Goal: Task Accomplishment & Management: Use online tool/utility

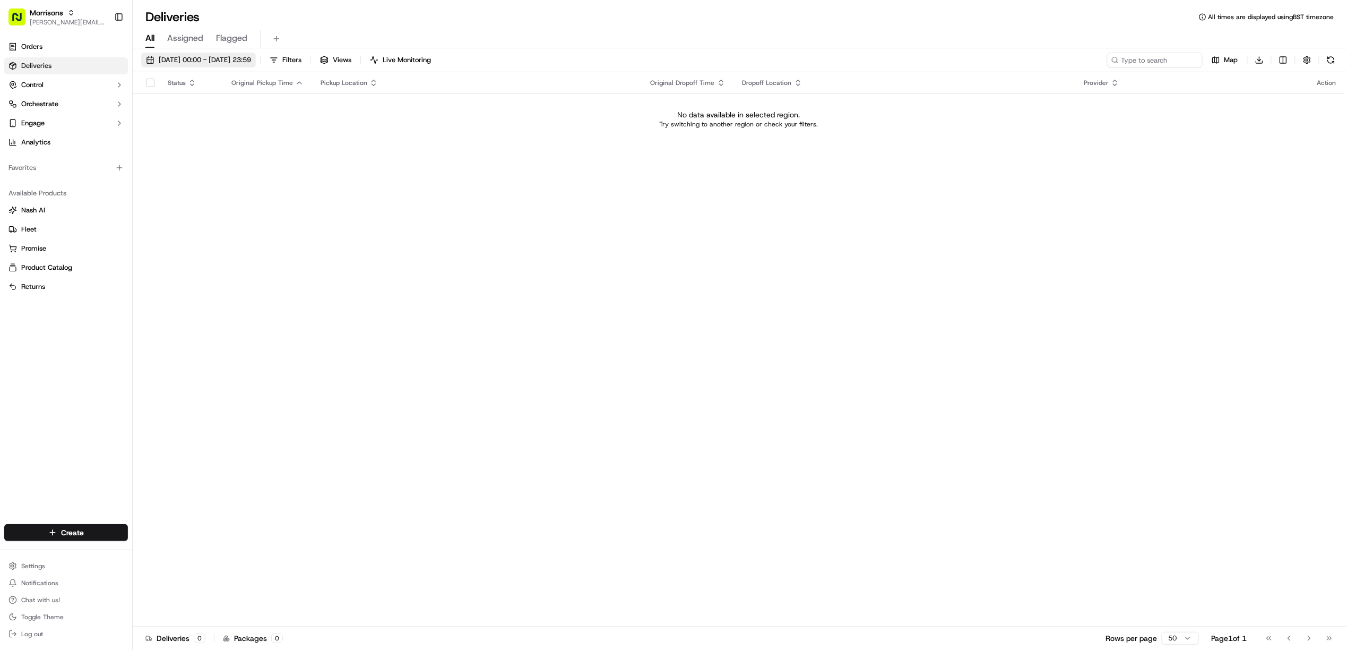
click at [222, 59] on span "[DATE] 00:00 - [DATE] 23:59" at bounding box center [205, 60] width 92 height 10
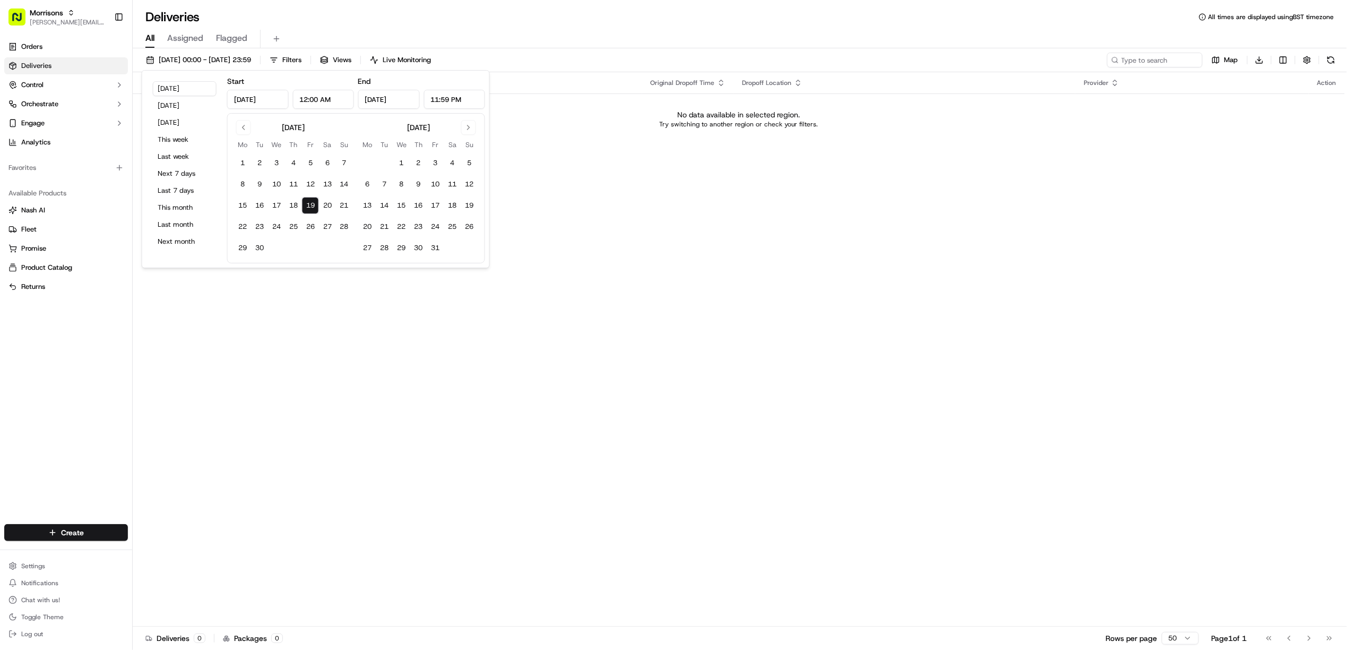
click at [310, 199] on button "19" at bounding box center [310, 205] width 17 height 17
click at [316, 195] on tbody "1 2 3 4 5 6 7 8 9 10 11 12 13 14 15 16 17 18 19 20 21 22 23 24 25 26 27 28 29 30" at bounding box center [293, 203] width 119 height 106
click at [303, 209] on button "19" at bounding box center [310, 205] width 17 height 17
click at [307, 206] on button "19" at bounding box center [310, 205] width 17 height 17
click at [802, 183] on div "Status Original Pickup Time Pickup Location Original Dropoff Time Dropoff Locat…" at bounding box center [739, 349] width 1212 height 554
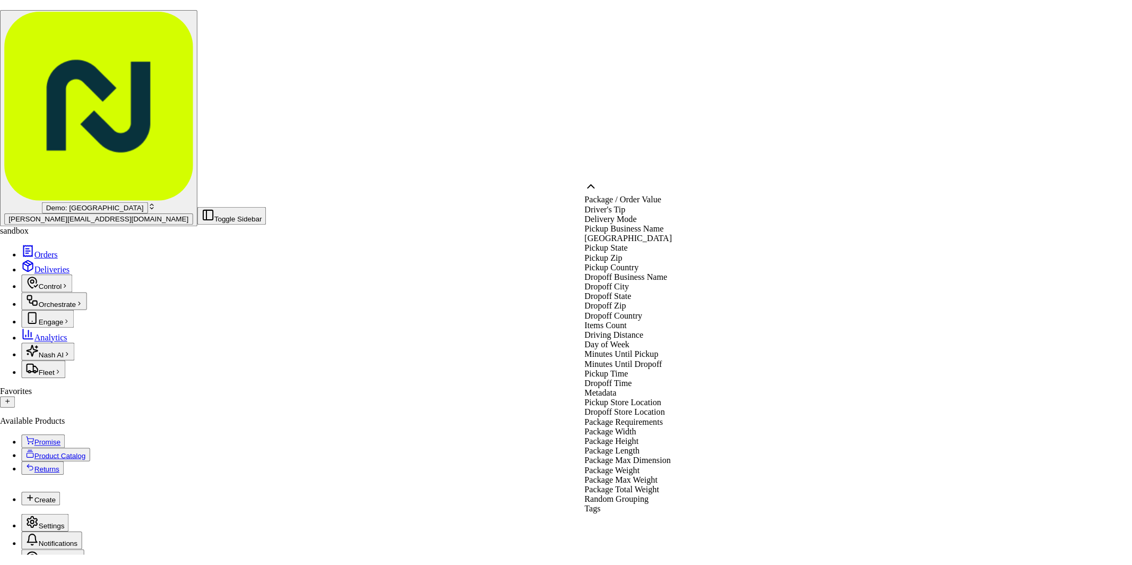
scroll to position [339, 0]
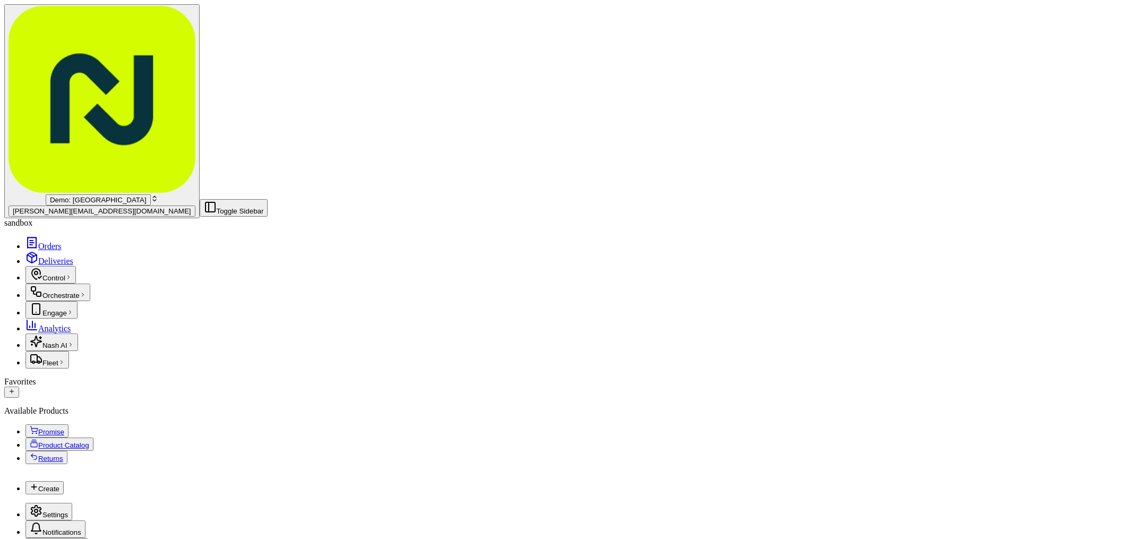
click at [1073, 155] on html "Demo: UK patrick.eve@usenash.com Toggle Sidebar sandbox Orders Deliveries Contr…" at bounding box center [560, 537] width 1121 height 1075
drag, startPoint x: 984, startPoint y: 165, endPoint x: 943, endPoint y: 161, distance: 40.5
type input "20"
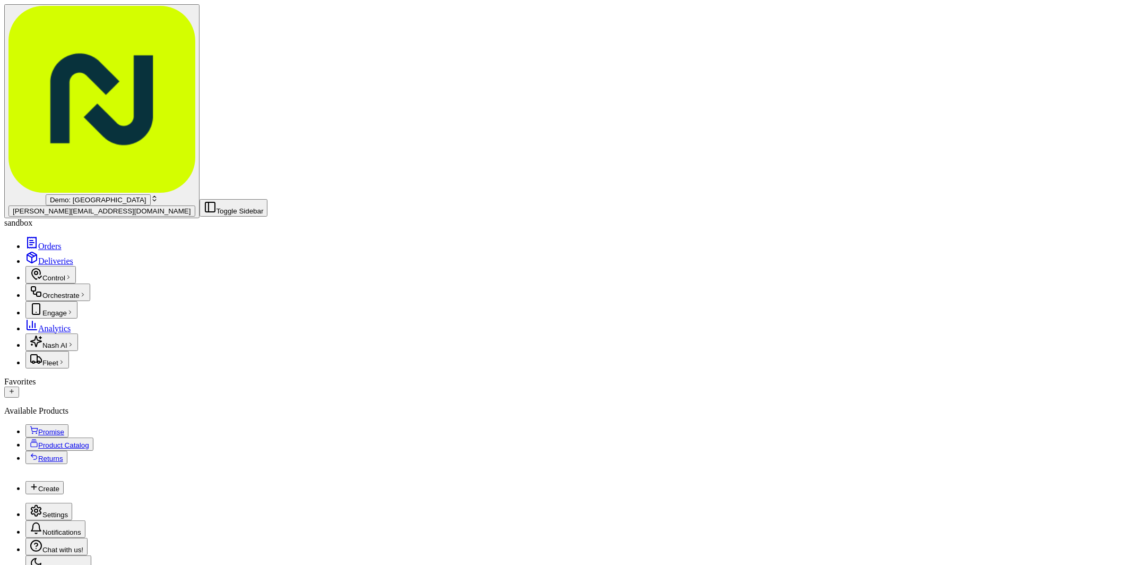
drag, startPoint x: 678, startPoint y: 81, endPoint x: 695, endPoint y: 156, distance: 76.8
drag, startPoint x: 990, startPoint y: 158, endPoint x: 924, endPoint y: 153, distance: 66.5
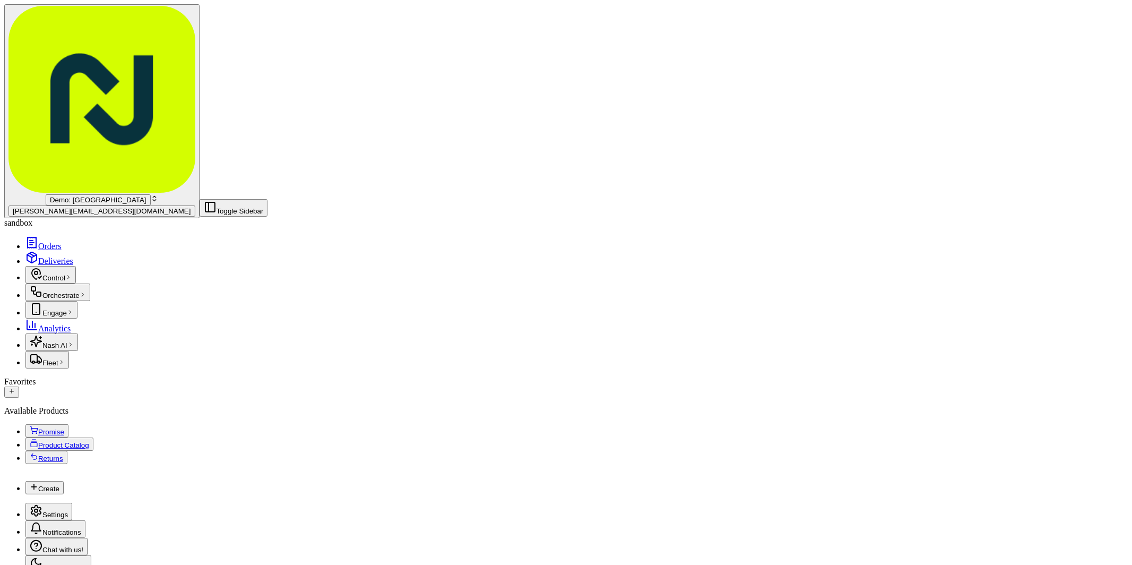
type input "6"
drag, startPoint x: 978, startPoint y: 199, endPoint x: 932, endPoint y: 195, distance: 46.3
type input "150"
drag, startPoint x: 787, startPoint y: 236, endPoint x: 687, endPoint y: 237, distance: 99.3
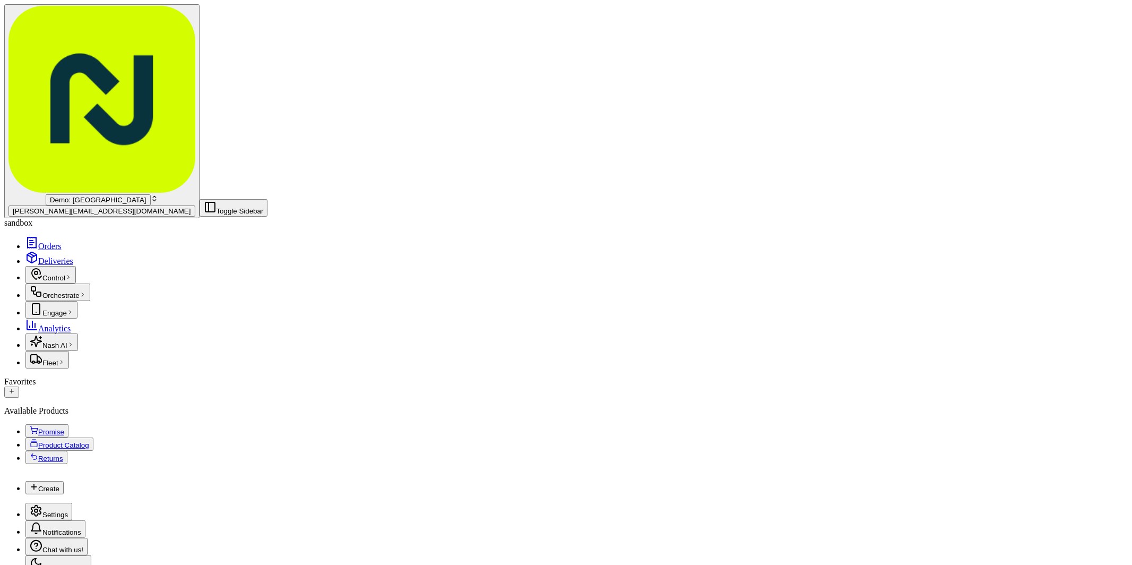
type input "Case"
drag, startPoint x: 999, startPoint y: 345, endPoint x: 906, endPoint y: 345, distance: 92.9
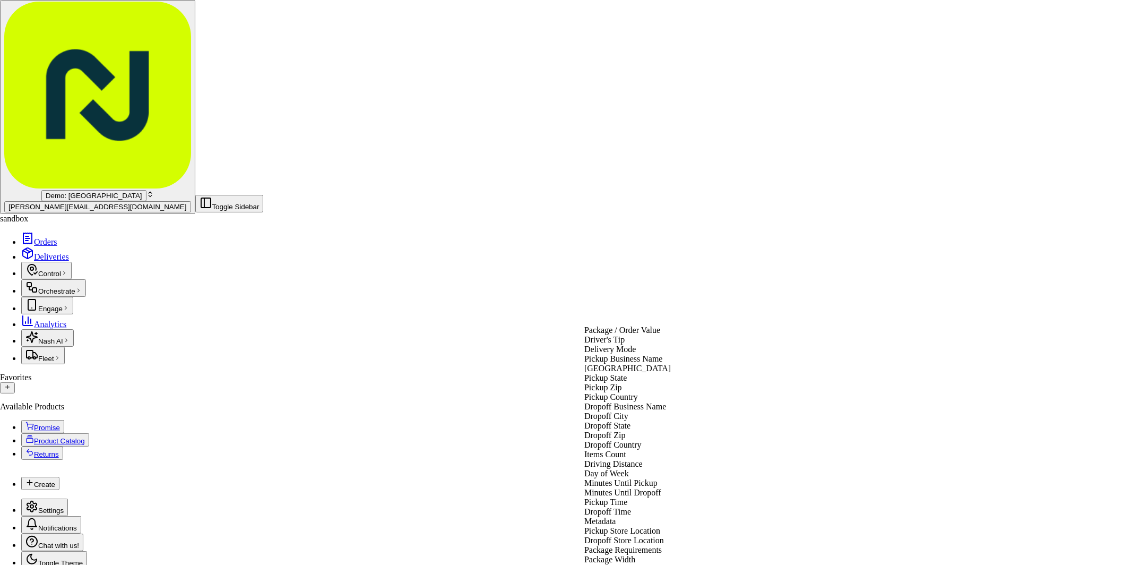
click at [663, 321] on html "Demo: UK patrick.eve@usenash.com Toggle Sidebar sandbox Orders Deliveries Contr…" at bounding box center [566, 534] width 1132 height 1069
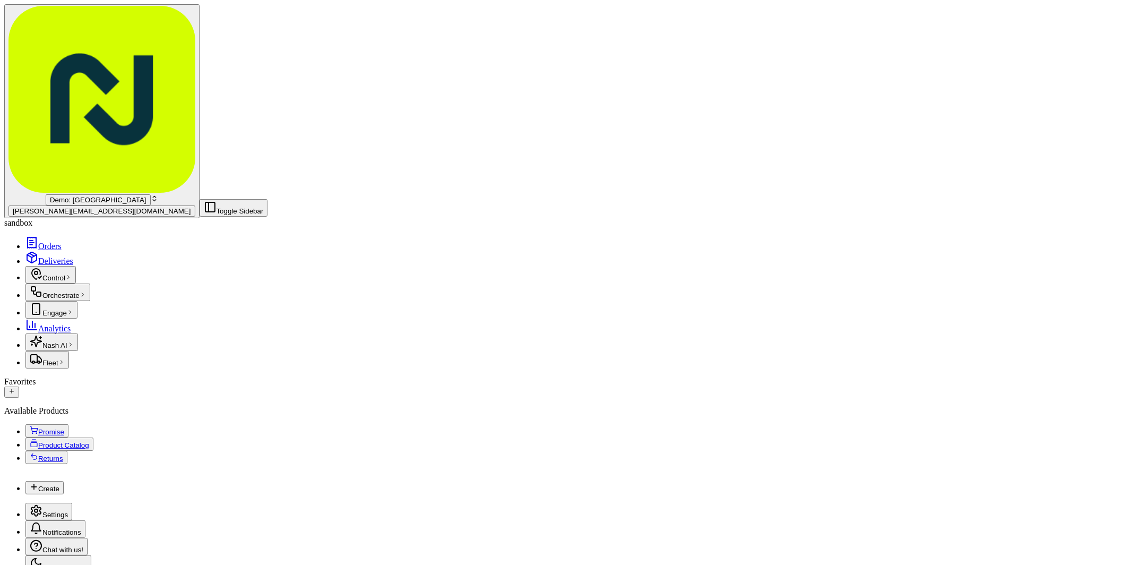
click at [457, 360] on html "Demo: UK patrick.eve@usenash.com Toggle Sidebar sandbox Orders Deliveries Contr…" at bounding box center [566, 536] width 1132 height 1073
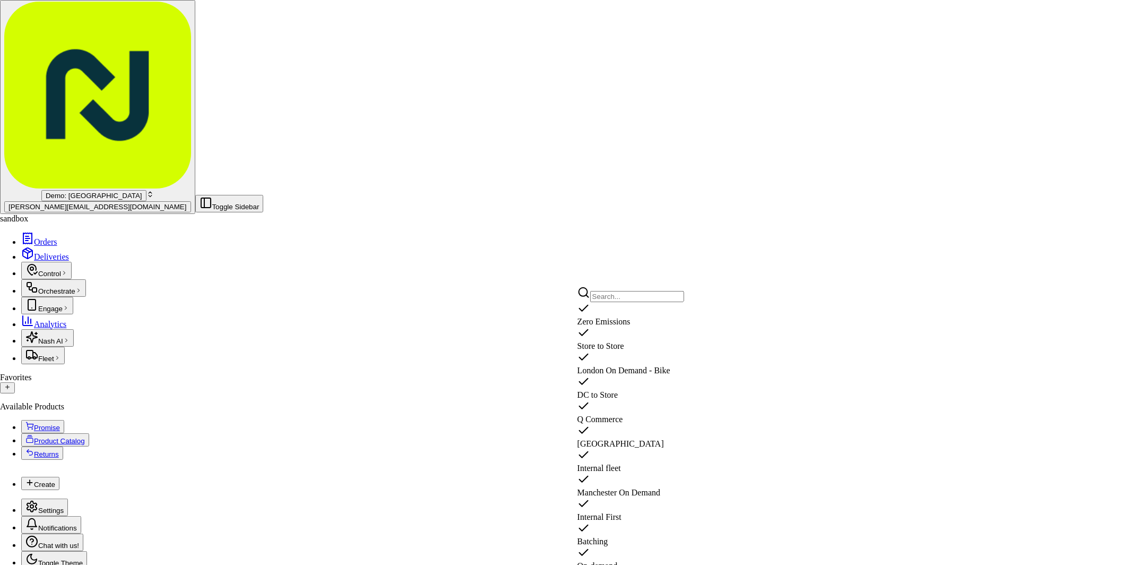
click at [409, 356] on html "Demo: UK patrick.eve@usenash.com Toggle Sidebar sandbox Orders Deliveries Contr…" at bounding box center [566, 534] width 1132 height 1069
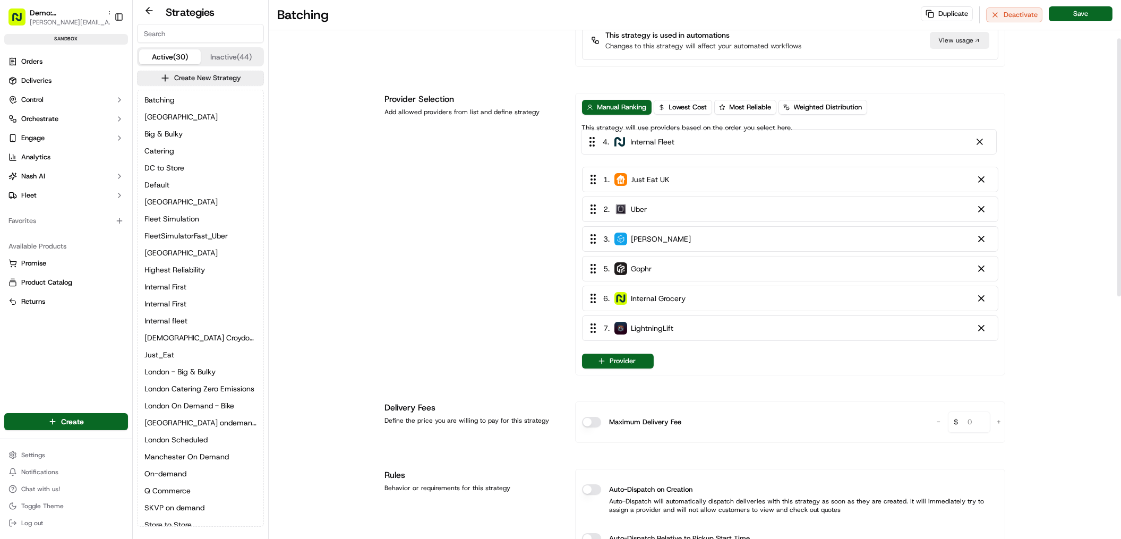
scroll to position [80, 0]
drag, startPoint x: 817, startPoint y: 179, endPoint x: 815, endPoint y: 144, distance: 34.6
click at [815, 144] on div "1 . Just Eat UK 2 . Uber 3 . Stuart 4 . Internal Fleet 5 . Gophr 6 . Internal G…" at bounding box center [790, 243] width 416 height 204
click at [983, 305] on div at bounding box center [981, 302] width 11 height 11
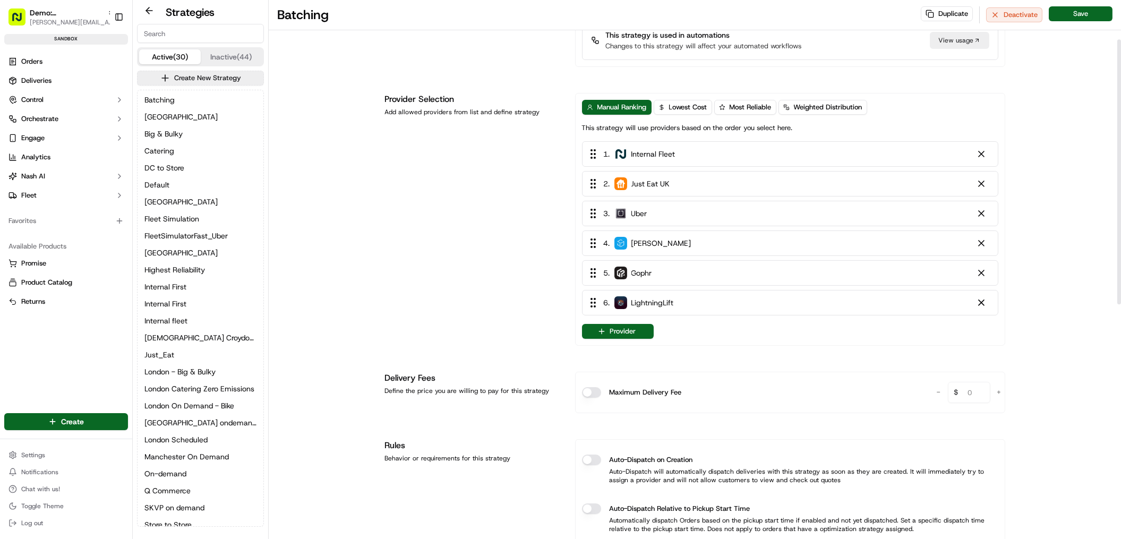
click at [983, 305] on div at bounding box center [981, 302] width 11 height 11
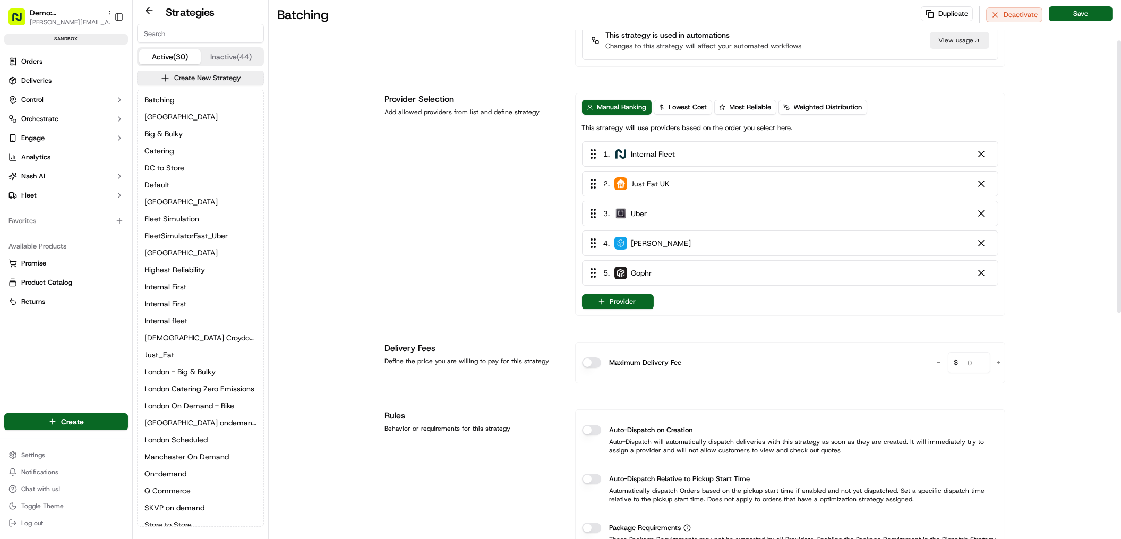
click at [381, 162] on div "Strategy Info Last edited Apr 10, 2025 10:03 PM Batching dss_WVHLr5 This strate…" at bounding box center [694, 468] width 637 height 1037
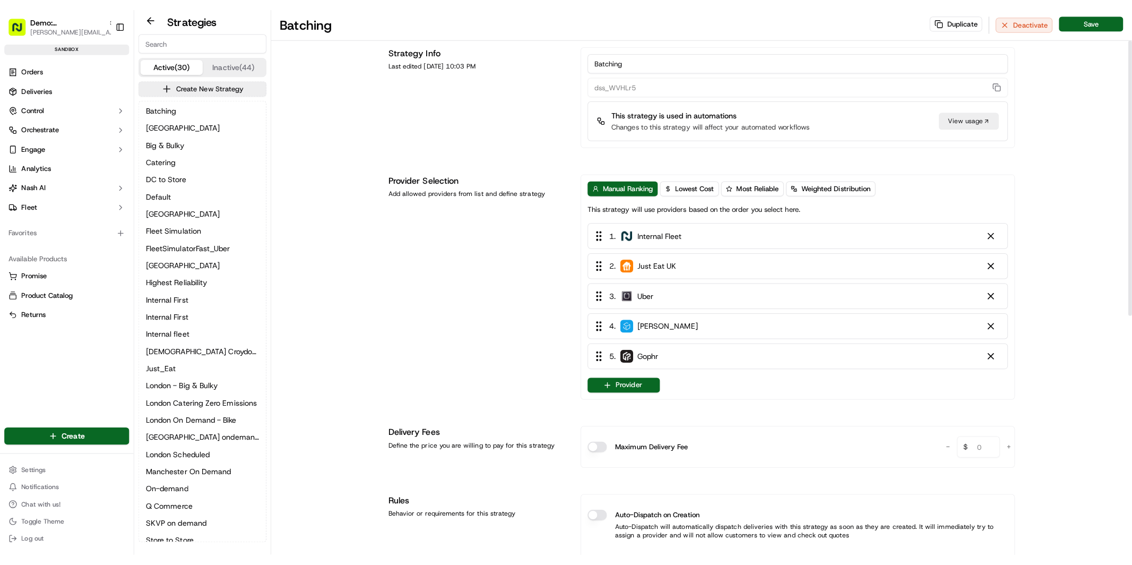
scroll to position [0, 0]
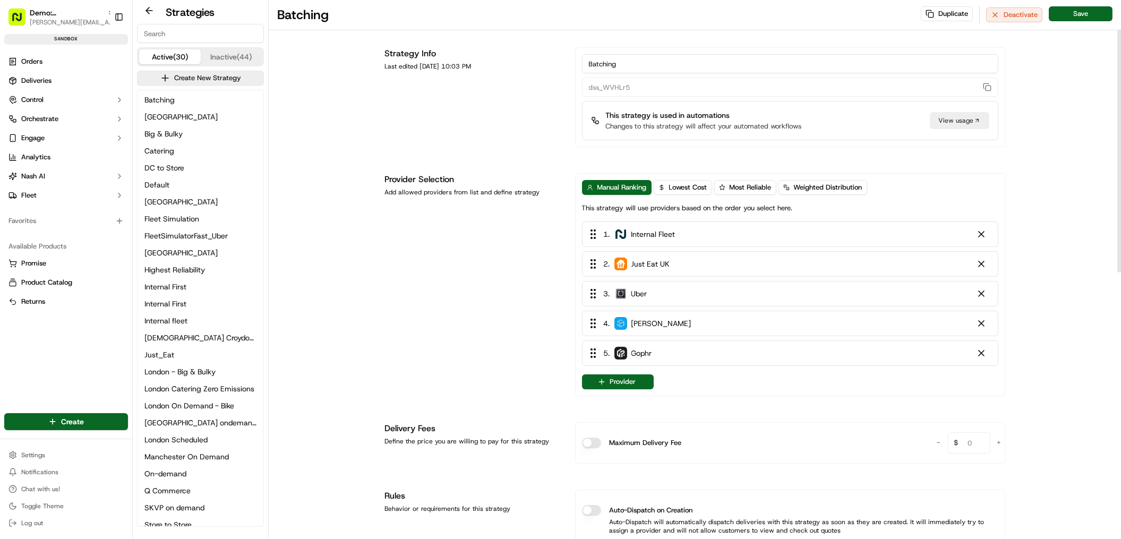
drag, startPoint x: 625, startPoint y: 62, endPoint x: 582, endPoint y: 62, distance: 43.0
click at [582, 62] on input "Batching" at bounding box center [790, 63] width 416 height 19
click at [554, 114] on div "Strategy Info Last edited Apr 10, 2025 10:03 PM" at bounding box center [473, 97] width 177 height 100
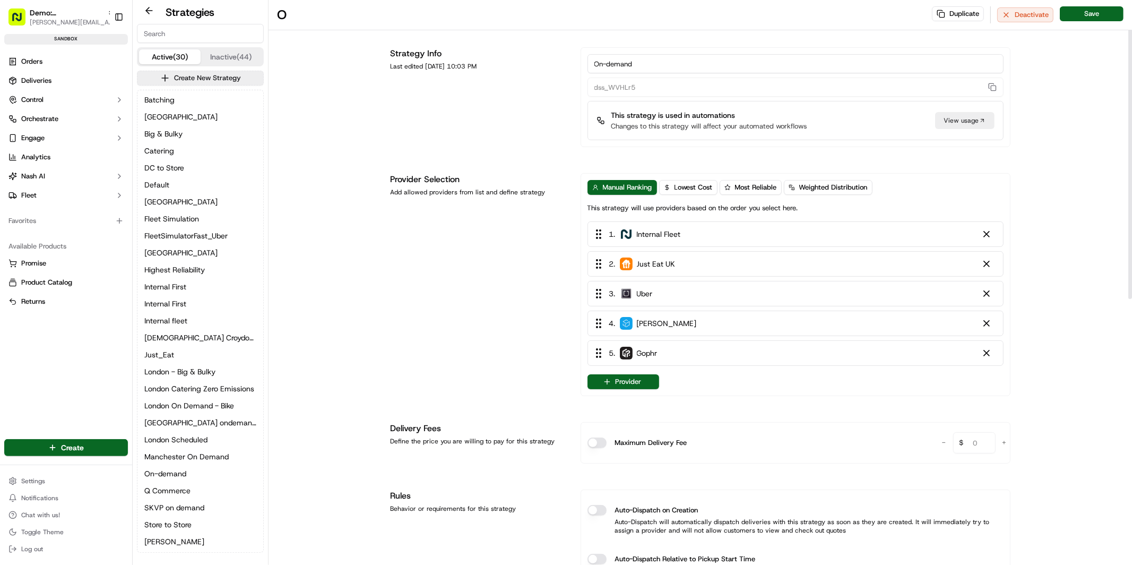
click at [592, 62] on input "On-demand" at bounding box center [796, 63] width 416 height 19
click at [716, 64] on input "2 wheels On-demand" at bounding box center [796, 63] width 416 height 19
click at [523, 119] on div "Strategy Info Last edited Apr 10, 2025 10:03 PM" at bounding box center [479, 97] width 177 height 100
drag, startPoint x: 691, startPoint y: 294, endPoint x: 693, endPoint y: 234, distance: 60.0
click at [693, 234] on div "1 . Internal Fleet 2 . Just Eat UK 3 . Uber 4 . Stuart 5 . Gophr" at bounding box center [796, 293] width 416 height 144
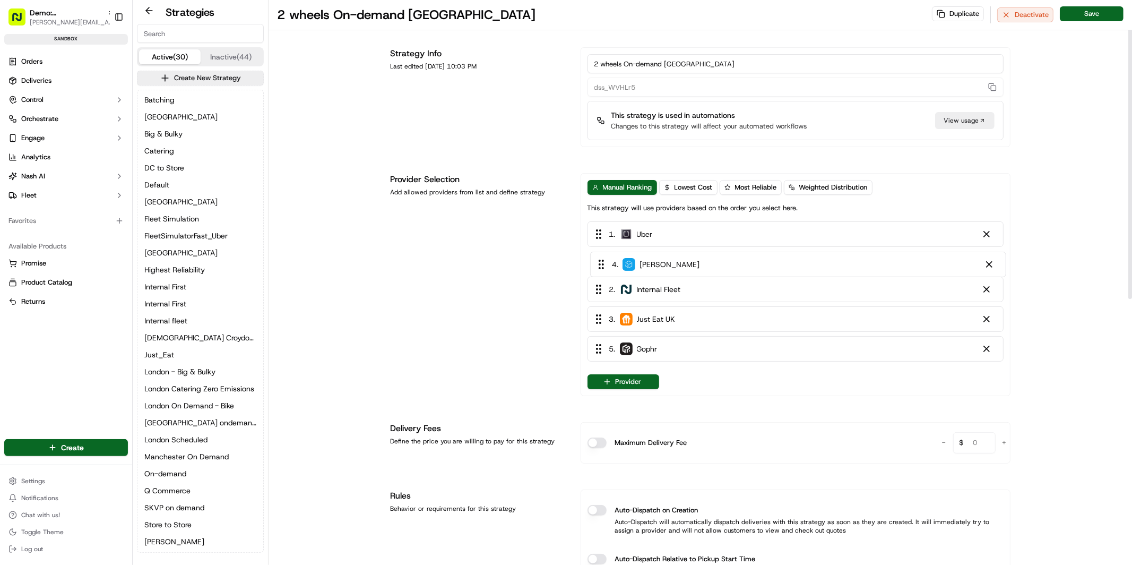
drag, startPoint x: 685, startPoint y: 306, endPoint x: 687, endPoint y: 257, distance: 48.9
click at [687, 257] on div "1 . Uber 2 . Internal Fleet 3 . Just Eat UK 4 . Stuart 5 . Gophr" at bounding box center [796, 293] width 416 height 144
drag, startPoint x: 679, startPoint y: 300, endPoint x: 678, endPoint y: 289, distance: 11.2
click at [678, 289] on div "1 . Uber 2 . Stuart 3 . Internal Fleet 4 . Just Eat UK 5 . Gophr" at bounding box center [796, 293] width 416 height 144
drag, startPoint x: 696, startPoint y: 357, endPoint x: 696, endPoint y: 312, distance: 45.1
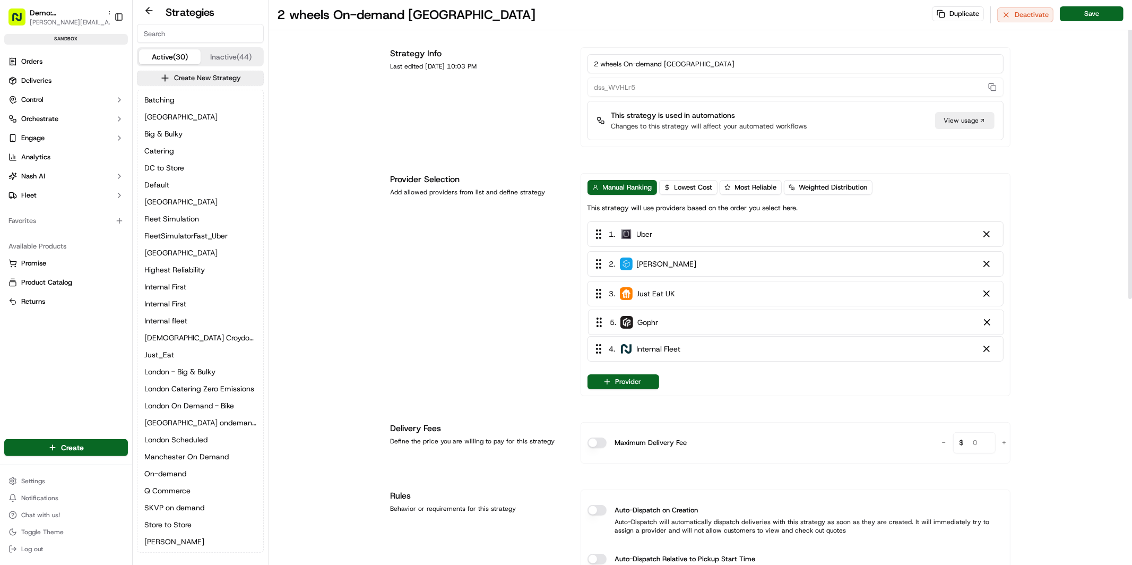
click at [696, 312] on div "1 . Uber 2 . Stuart 3 . Just Eat UK 4 . Internal Fleet 5 . Gophr" at bounding box center [796, 293] width 416 height 144
click at [989, 323] on div at bounding box center [987, 323] width 11 height 11
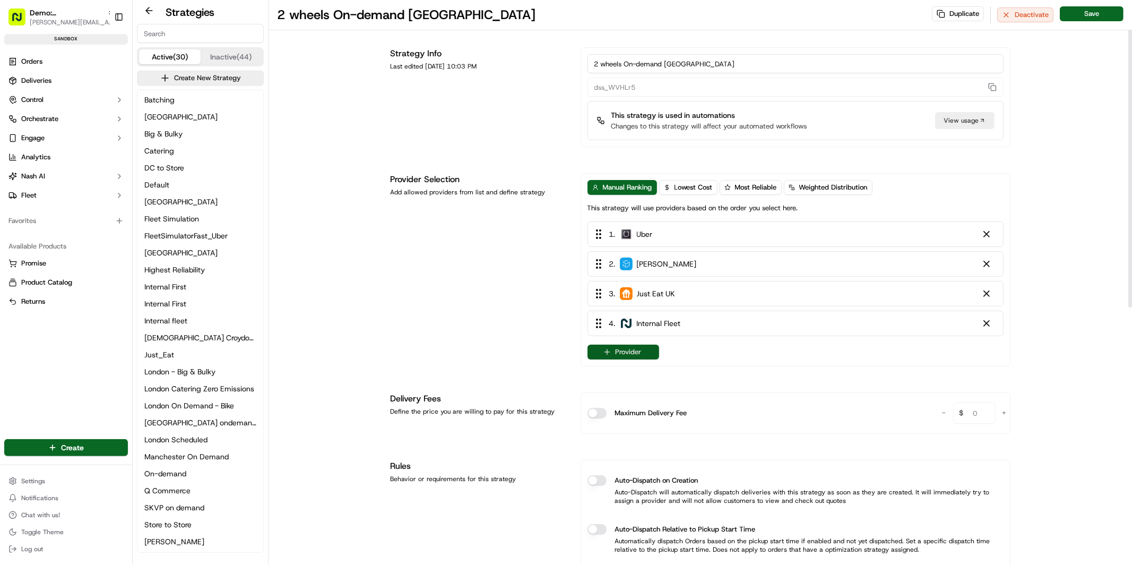
click at [646, 354] on button "Provider" at bounding box center [624, 352] width 72 height 15
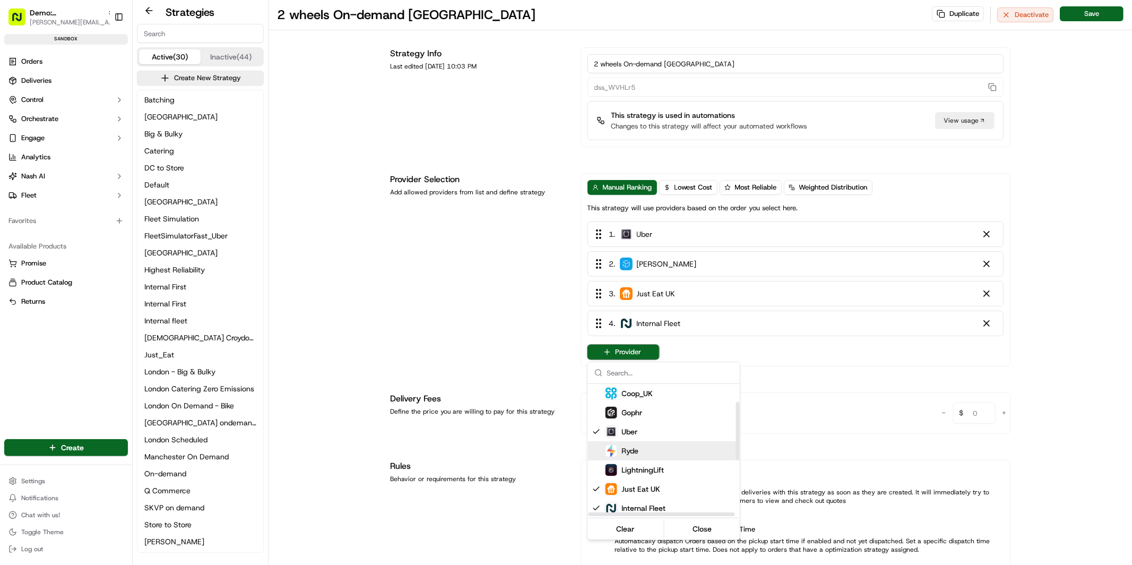
scroll to position [88, 0]
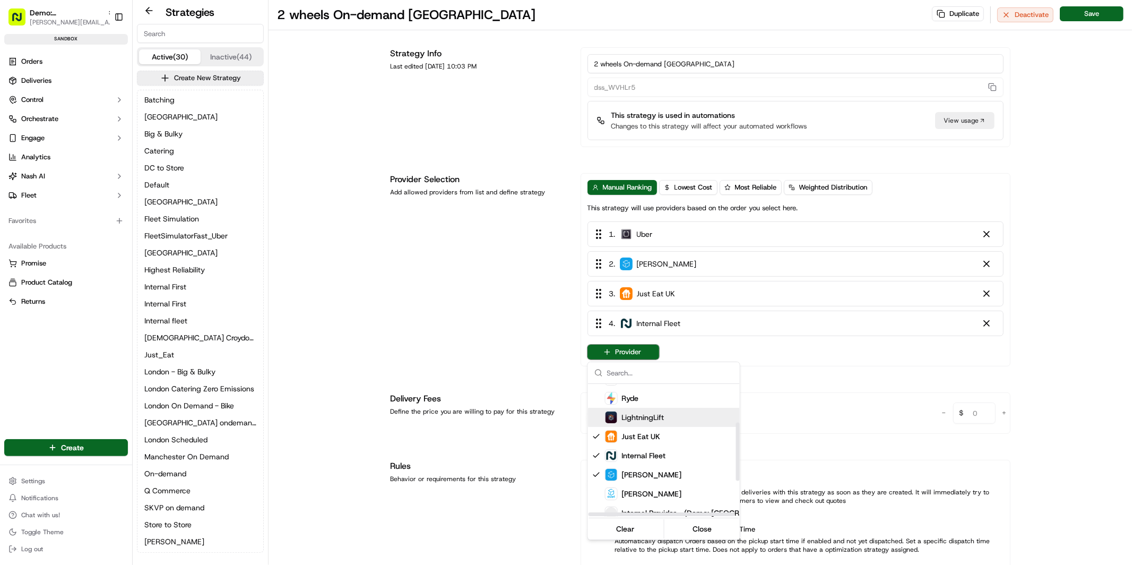
click at [667, 415] on div "LightningLift" at bounding box center [690, 417] width 170 height 13
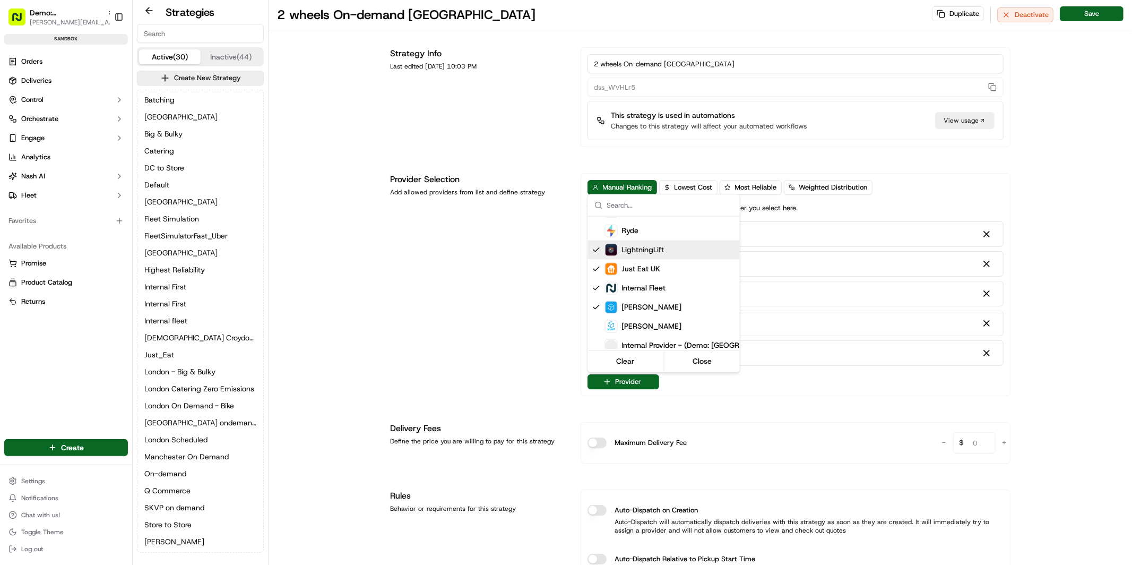
drag, startPoint x: 820, startPoint y: 390, endPoint x: 816, endPoint y: 383, distance: 7.4
click at [819, 389] on html "Demo: UK patrick.eve@usenash.com Toggle Sidebar sandbox Orders Deliveries Contr…" at bounding box center [566, 282] width 1132 height 565
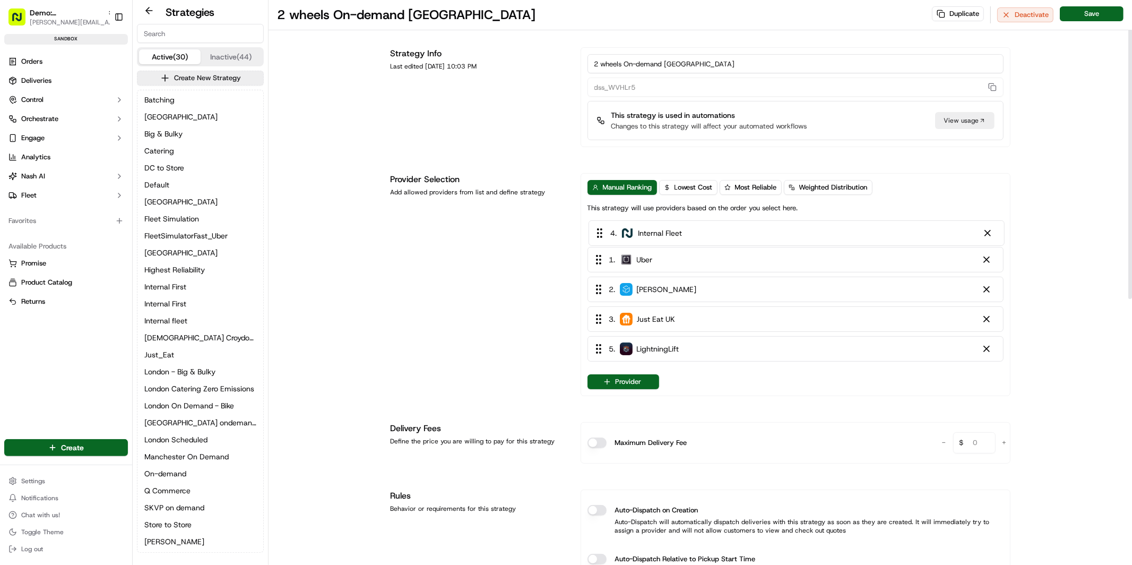
drag, startPoint x: 687, startPoint y: 326, endPoint x: 689, endPoint y: 229, distance: 97.2
click at [689, 229] on div "1 . Uber 2 . Stuart 3 . Just Eat UK 4 . Internal Fleet 5 . LightningLift" at bounding box center [796, 293] width 416 height 144
drag, startPoint x: 715, startPoint y: 328, endPoint x: 716, endPoint y: 291, distance: 36.1
click at [716, 291] on div "1 . Internal Fleet 2 . Uber 3 . Stuart 4 . Just Eat UK 5 . LightningLift" at bounding box center [796, 293] width 416 height 144
click at [838, 185] on span "Weighted Distribution" at bounding box center [833, 188] width 68 height 10
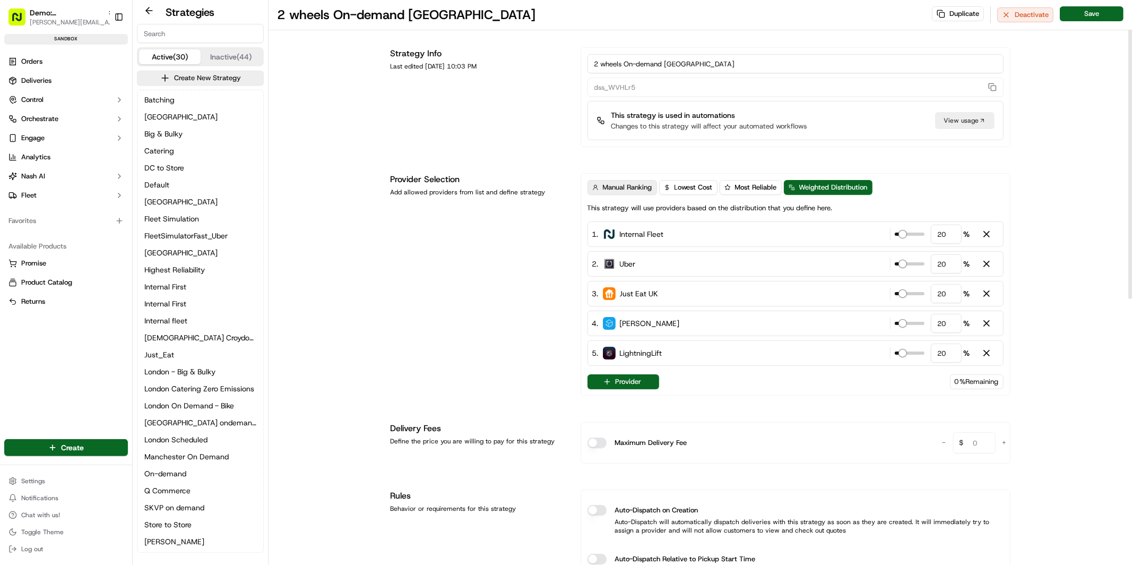
click at [628, 190] on span "Manual Ranking" at bounding box center [627, 188] width 49 height 10
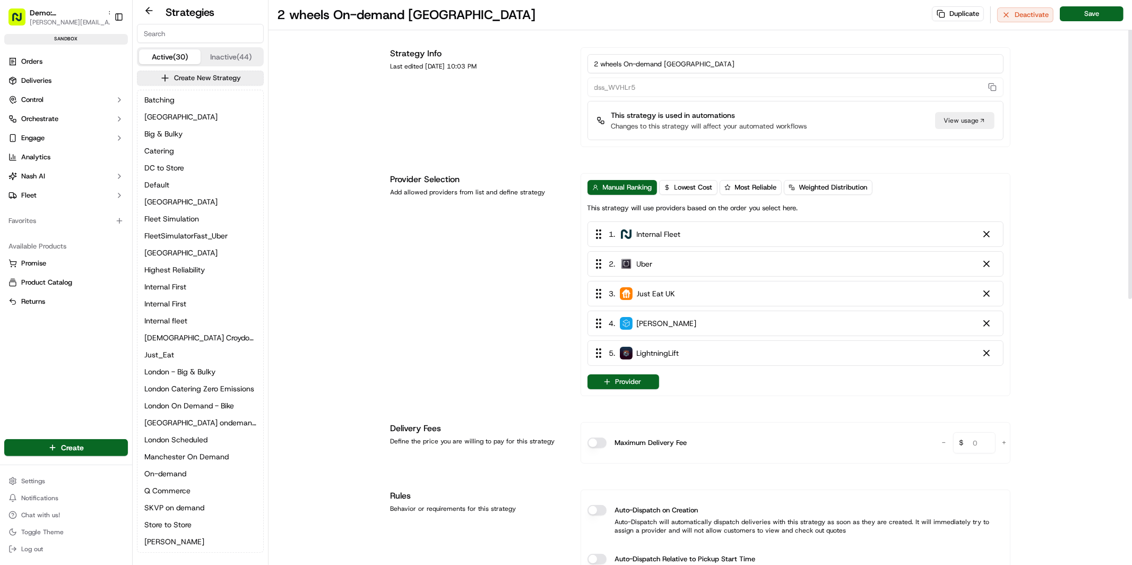
click at [745, 65] on input "2 wheels On-demand London" at bounding box center [796, 63] width 416 height 19
type input "2 wheels On-demand London post 6pm"
click at [990, 236] on div at bounding box center [987, 234] width 11 height 11
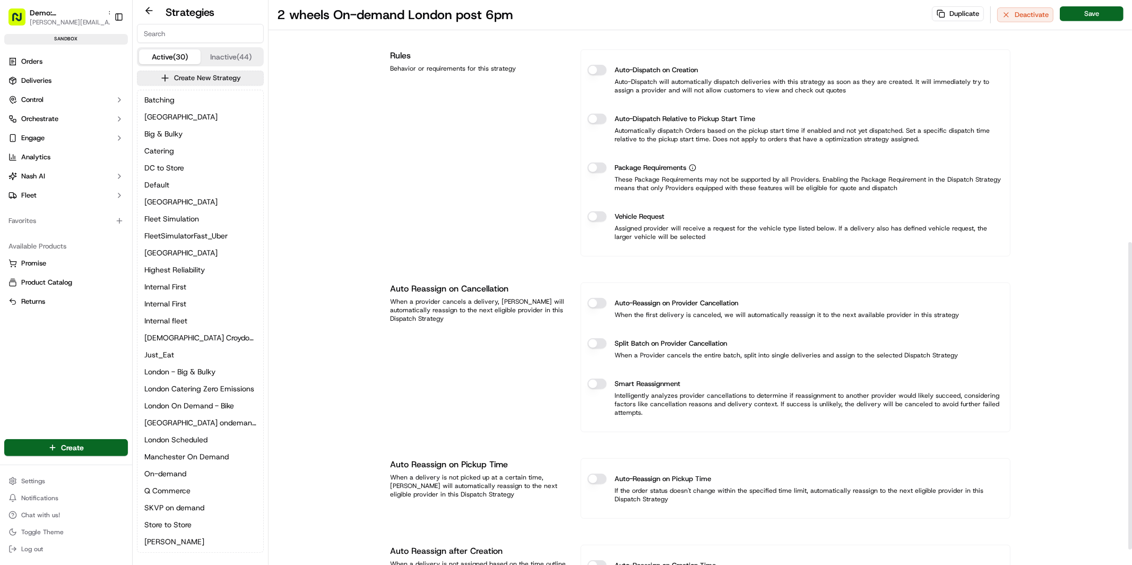
scroll to position [473, 0]
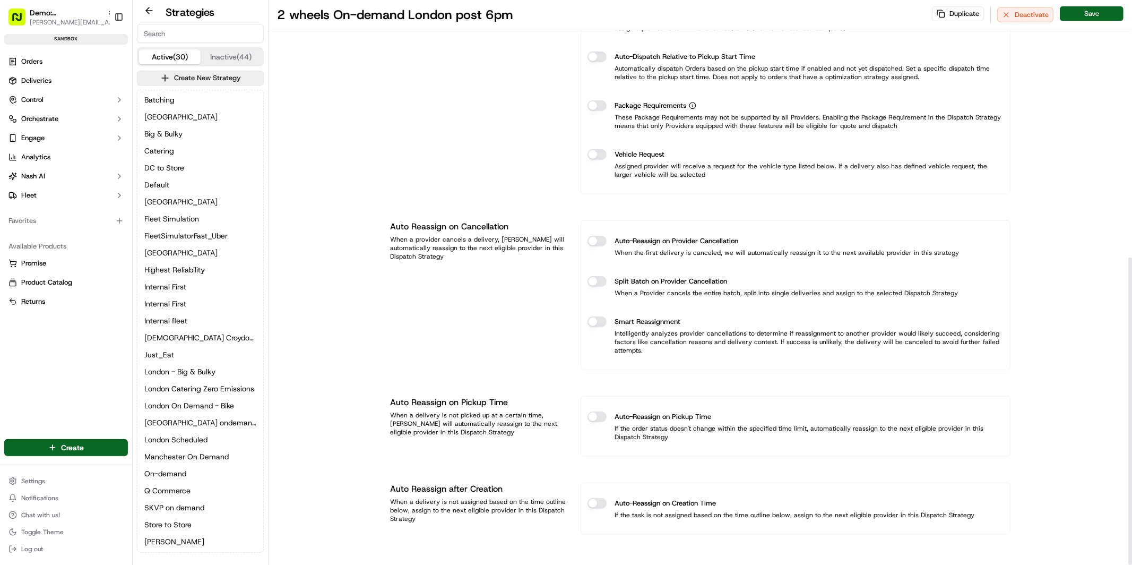
click at [600, 238] on button "Auto-Reassign on Provider Cancellation" at bounding box center [597, 241] width 19 height 11
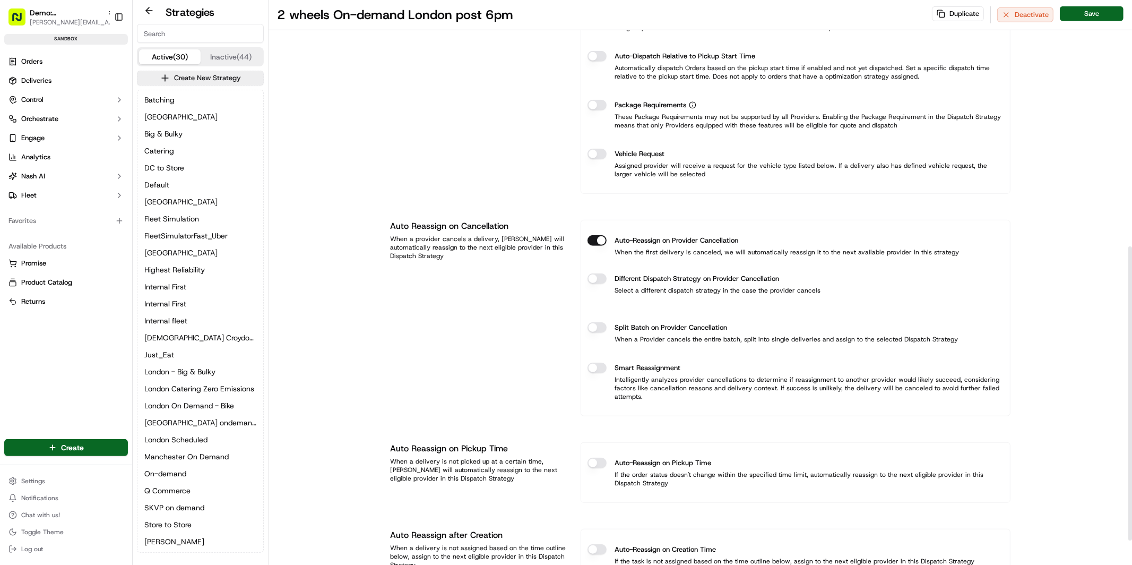
scroll to position [519, 0]
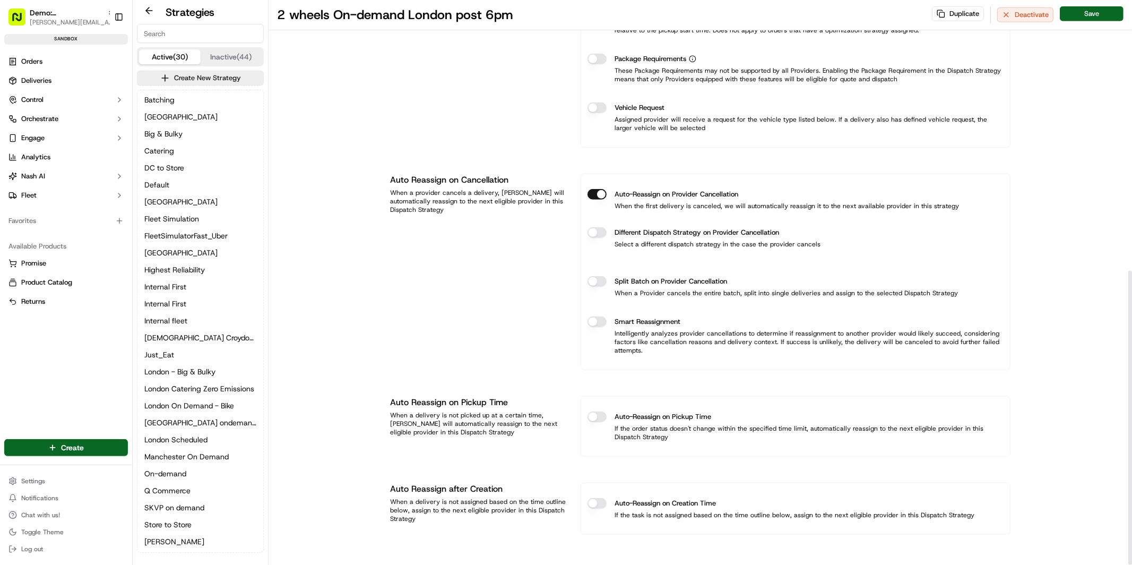
click at [601, 417] on button "Auto-Reassign on Pickup Time" at bounding box center [597, 416] width 19 height 11
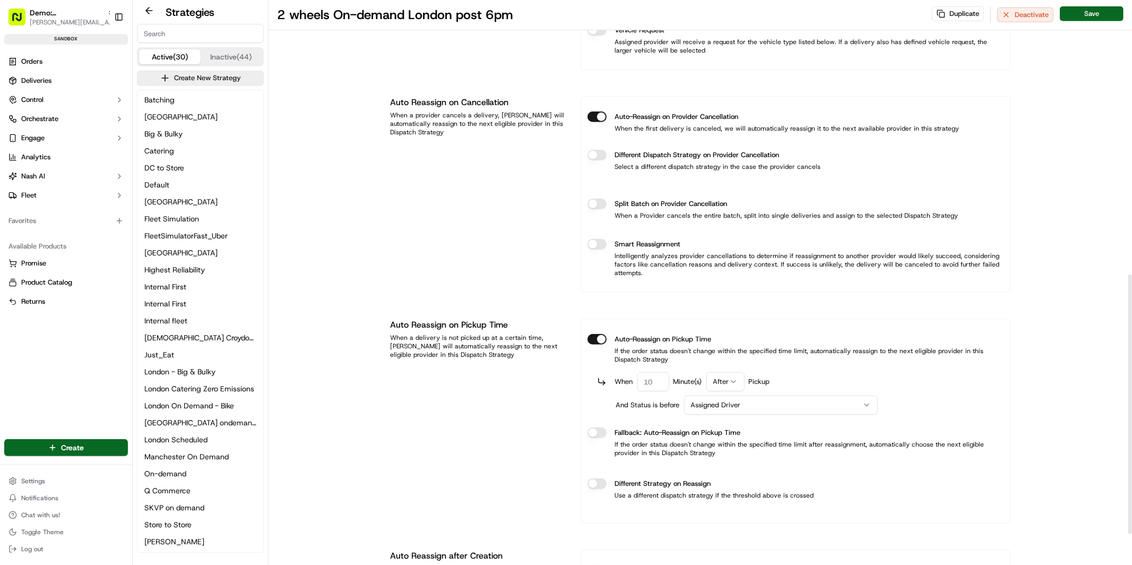
scroll to position [601, 0]
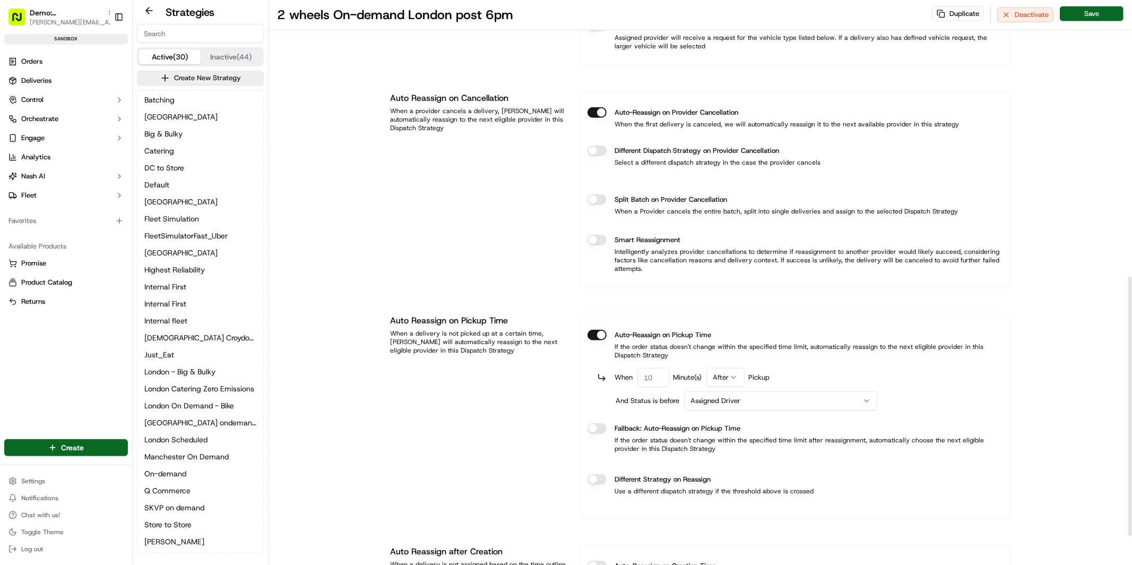
click at [658, 381] on input "number" at bounding box center [654, 377] width 32 height 19
type input "1"
click at [811, 375] on div "When 1 Minute(s) After Pickup" at bounding box center [800, 377] width 407 height 19
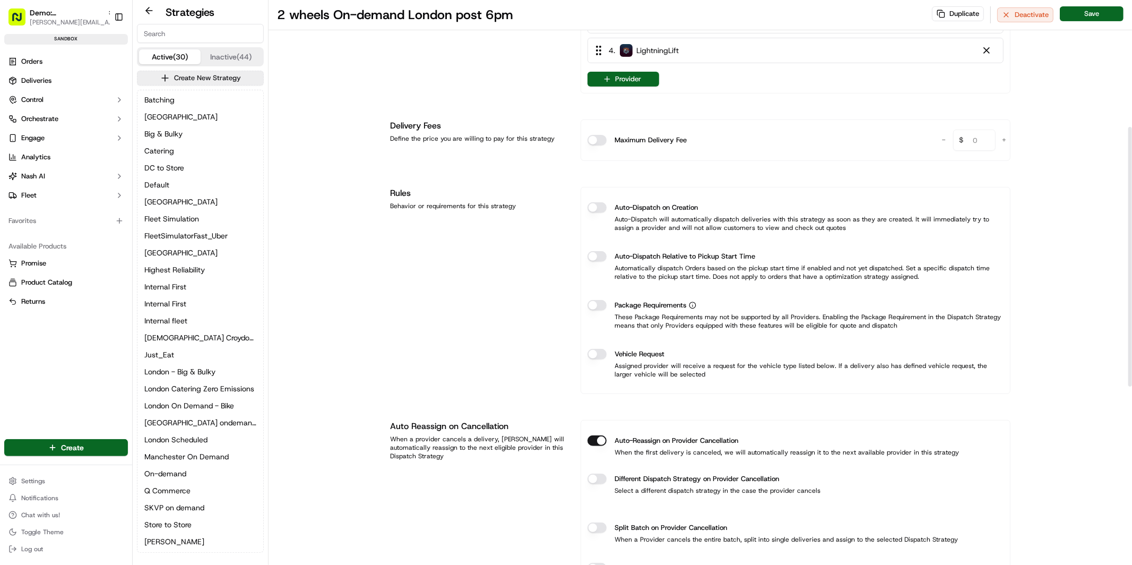
scroll to position [271, 0]
click at [597, 355] on button "Vehicle Request" at bounding box center [597, 355] width 19 height 11
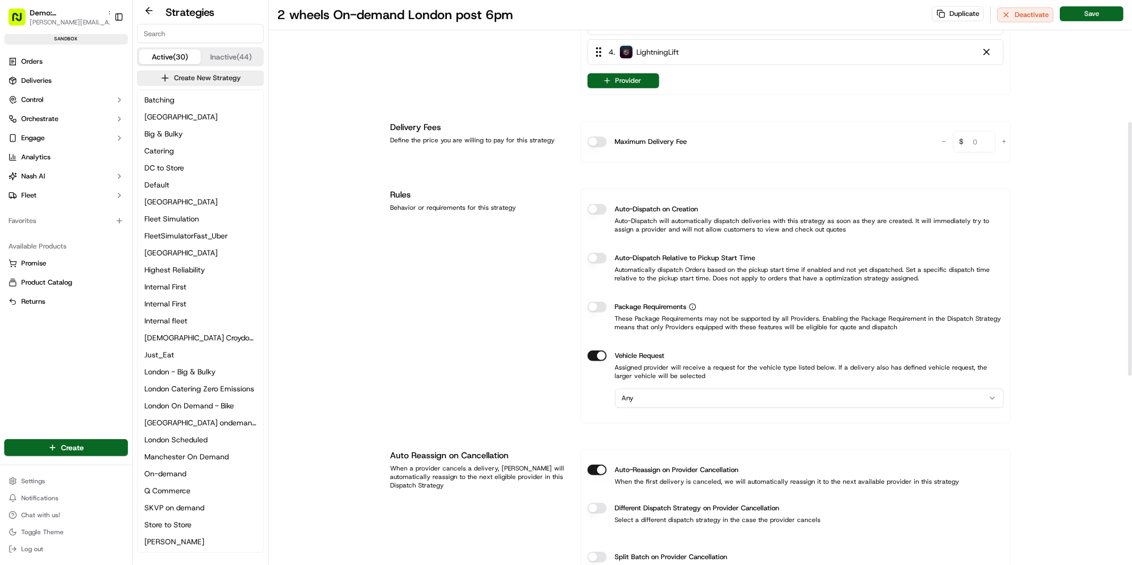
click at [696, 395] on html "Demo: UK patrick.eve@usenash.com Toggle Sidebar sandbox Orders Deliveries Contr…" at bounding box center [566, 282] width 1132 height 565
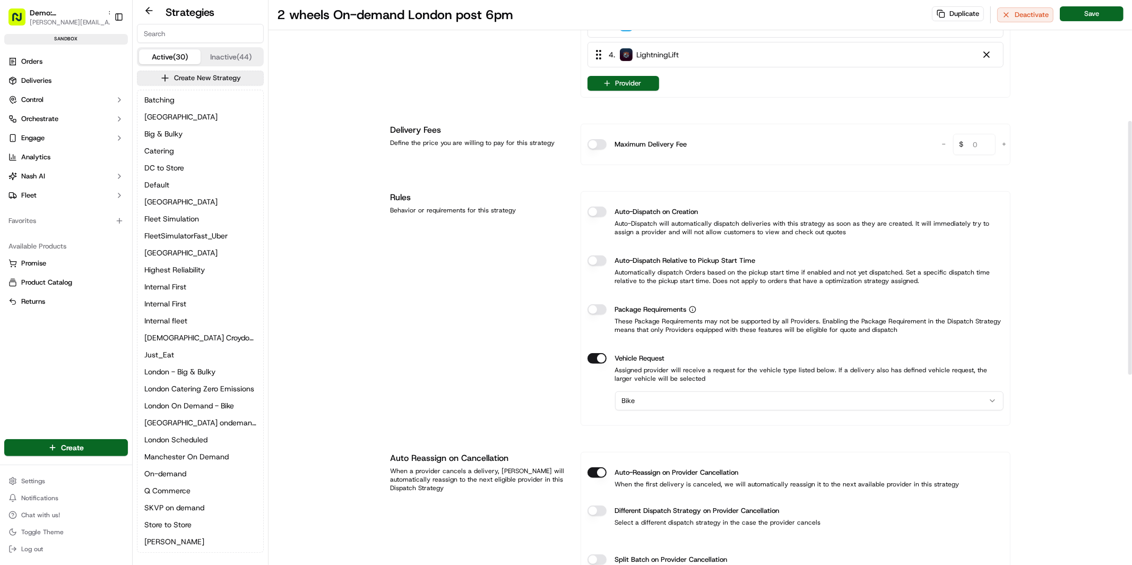
click at [707, 392] on html "Demo: UK patrick.eve@usenash.com Toggle Sidebar sandbox Orders Deliveries Contr…" at bounding box center [566, 282] width 1132 height 565
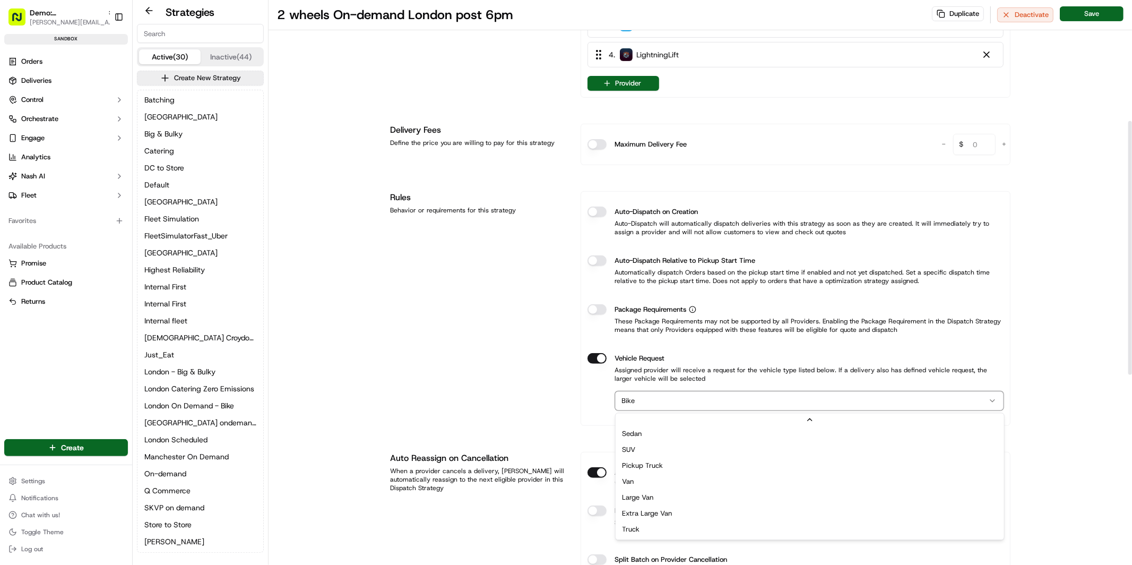
click at [531, 372] on html "Demo: UK patrick.eve@usenash.com Toggle Sidebar sandbox Orders Deliveries Contr…" at bounding box center [566, 282] width 1132 height 565
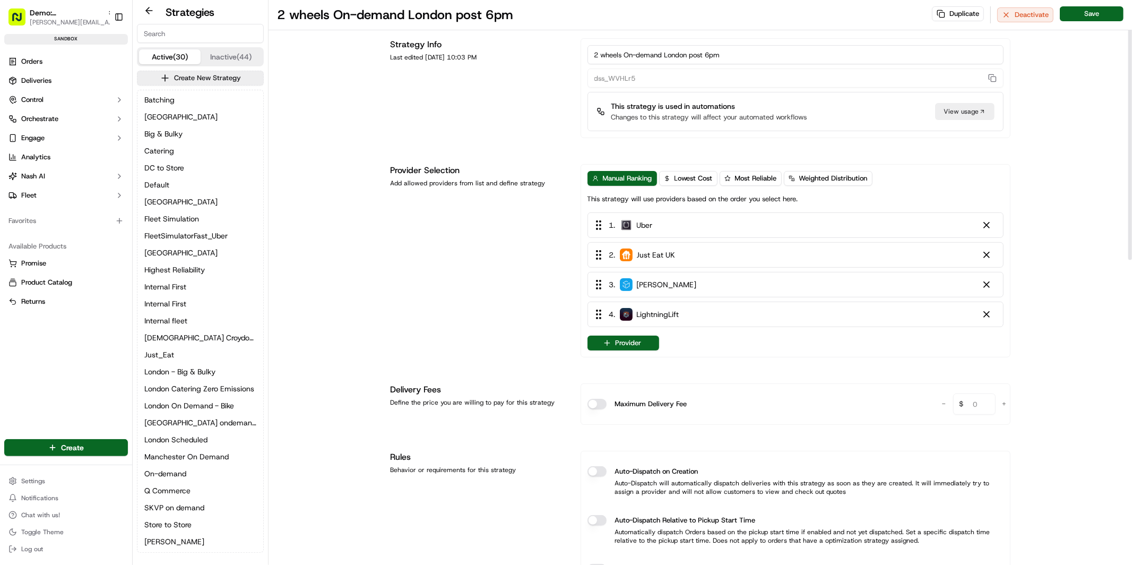
scroll to position [0, 0]
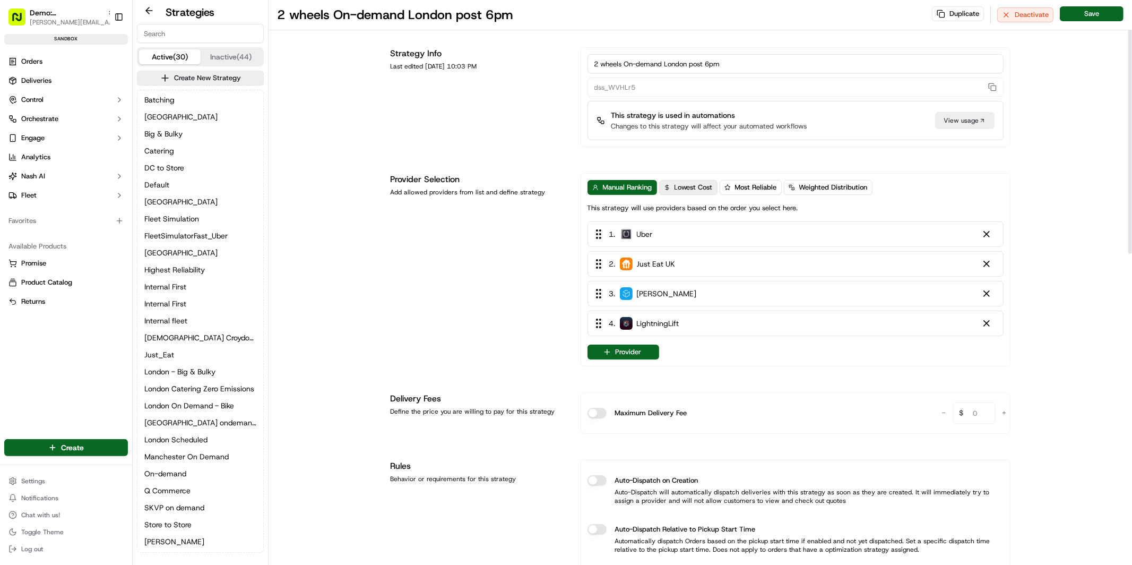
click at [696, 188] on span "Lowest Cost" at bounding box center [694, 188] width 38 height 10
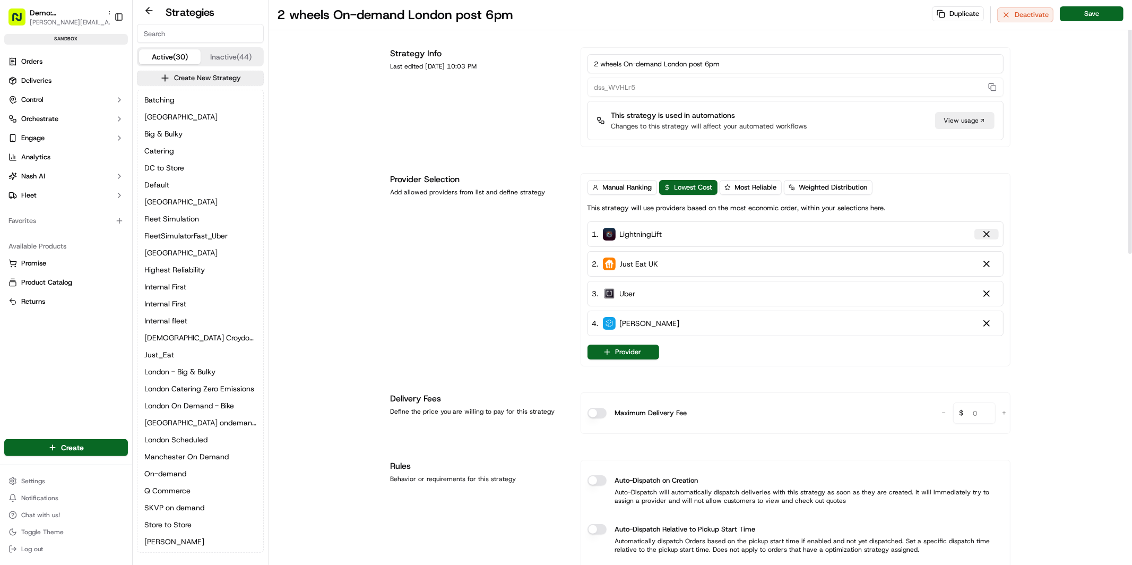
click at [991, 234] on div at bounding box center [987, 234] width 11 height 11
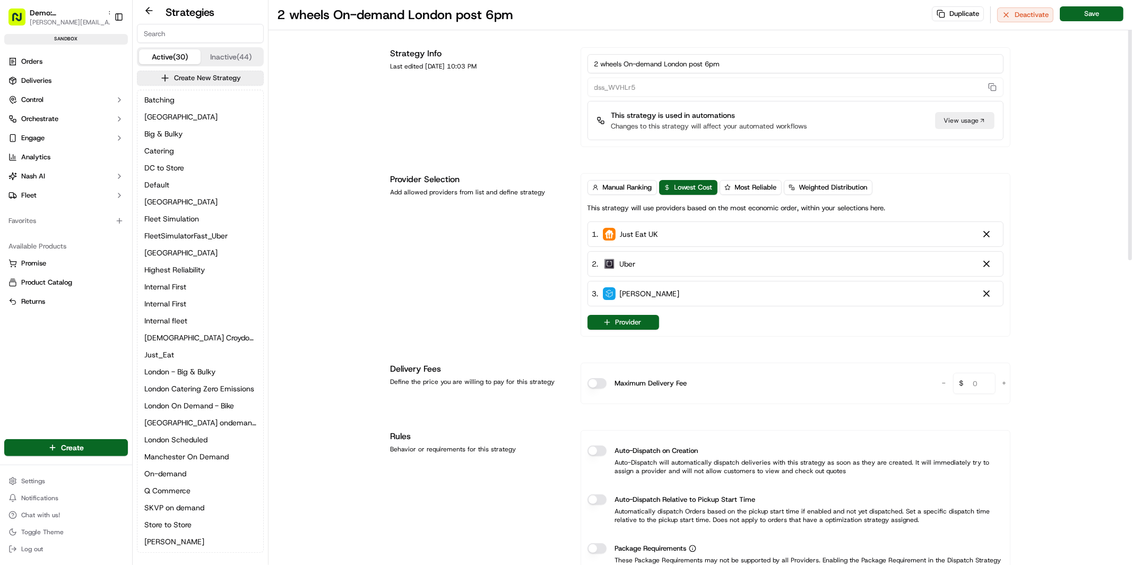
click at [829, 261] on div "2 . Uber" at bounding box center [796, 263] width 416 height 25
click at [630, 188] on span "Manual Ranking" at bounding box center [627, 188] width 49 height 10
drag, startPoint x: 641, startPoint y: 267, endPoint x: 635, endPoint y: 226, distance: 41.3
click at [635, 226] on div "1 . Just Eat UK 2 . Uber 3 . Stuart" at bounding box center [796, 263] width 416 height 85
click at [686, 188] on span "Lowest Cost" at bounding box center [694, 188] width 38 height 10
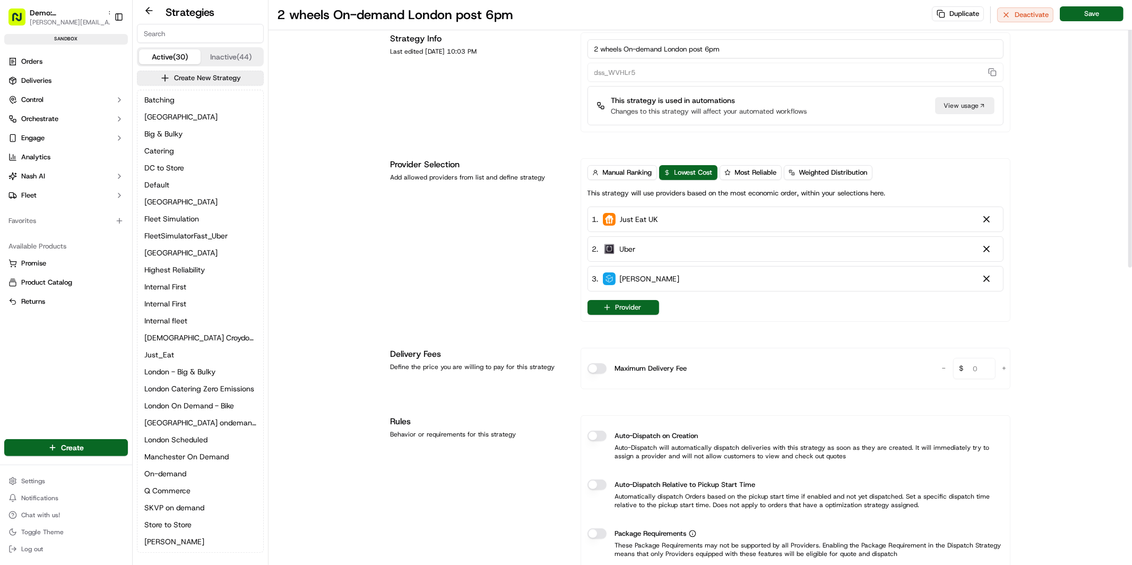
scroll to position [16, 0]
click at [78, 451] on html "Demo: UK patrick.eve@usenash.com Toggle Sidebar sandbox Orders Deliveries Contr…" at bounding box center [566, 282] width 1132 height 565
click at [160, 470] on link "Delivery" at bounding box center [191, 467] width 118 height 19
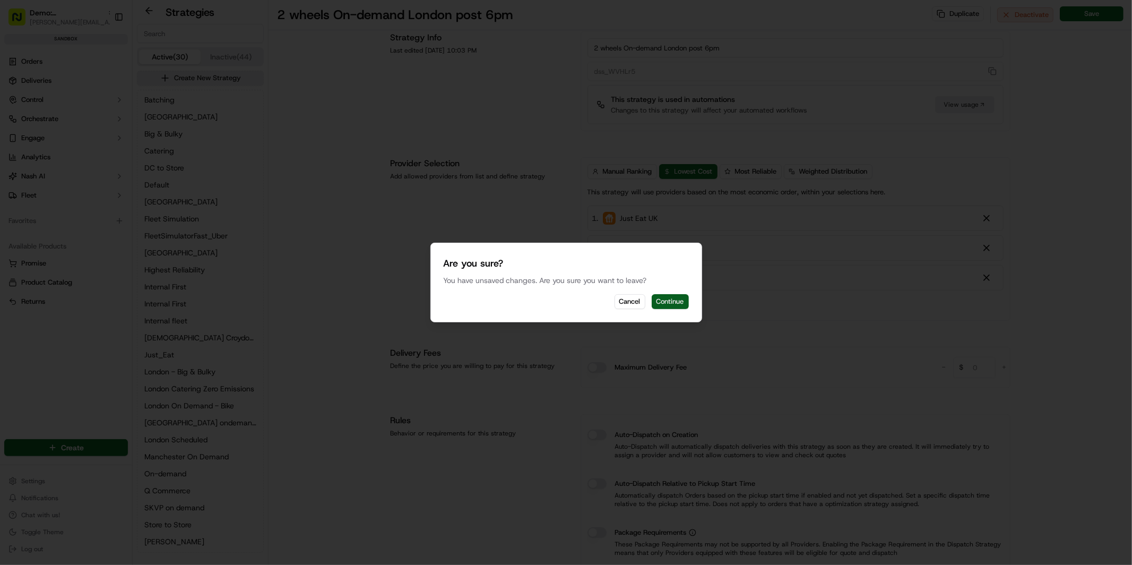
click at [671, 300] on button "Continue" at bounding box center [670, 301] width 37 height 15
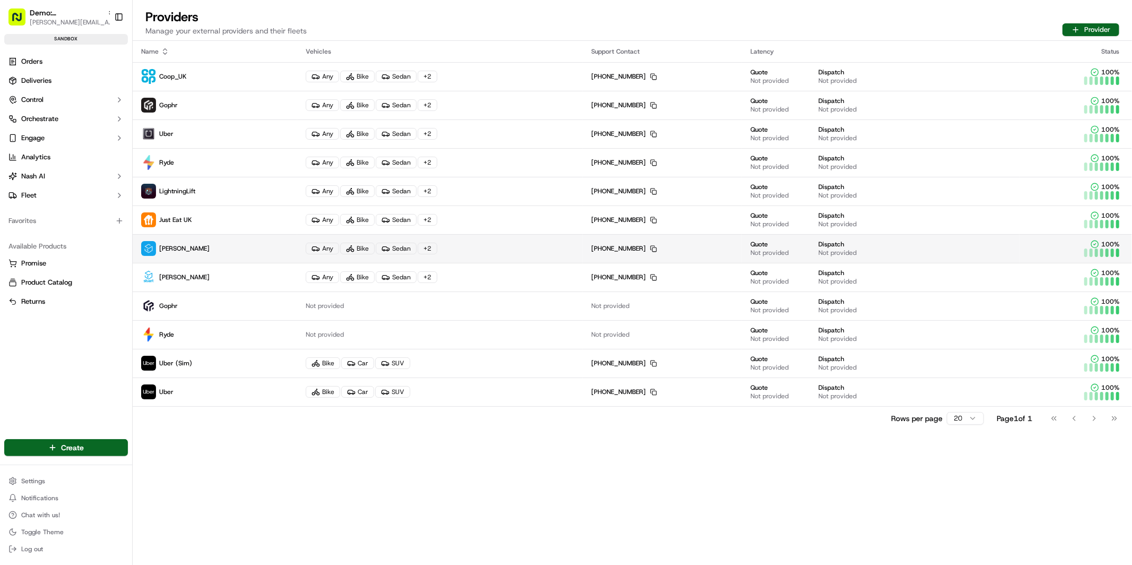
click at [225, 251] on p "Stuart" at bounding box center [215, 248] width 148 height 15
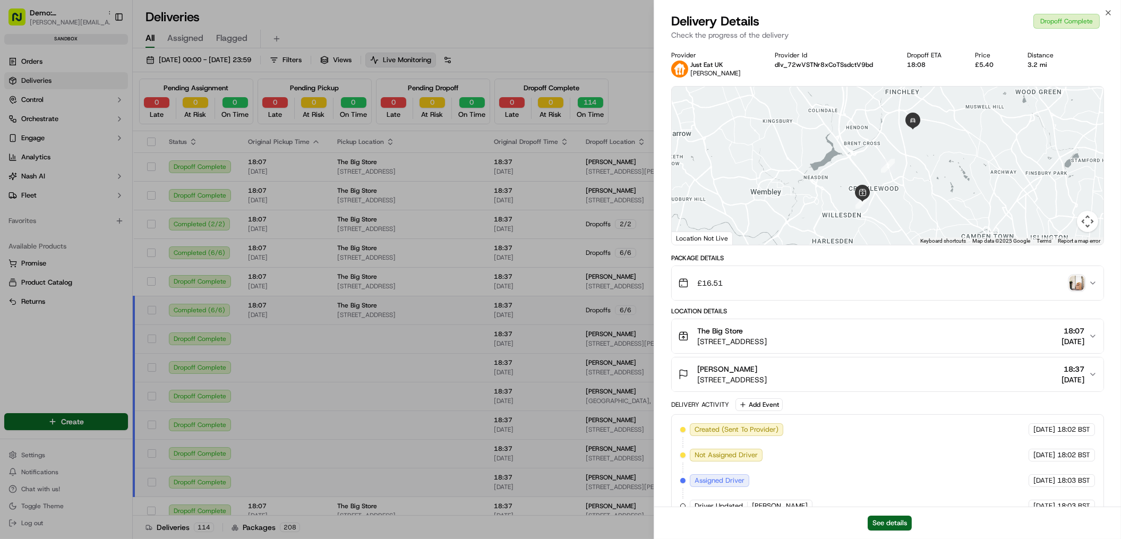
scroll to position [390, 0]
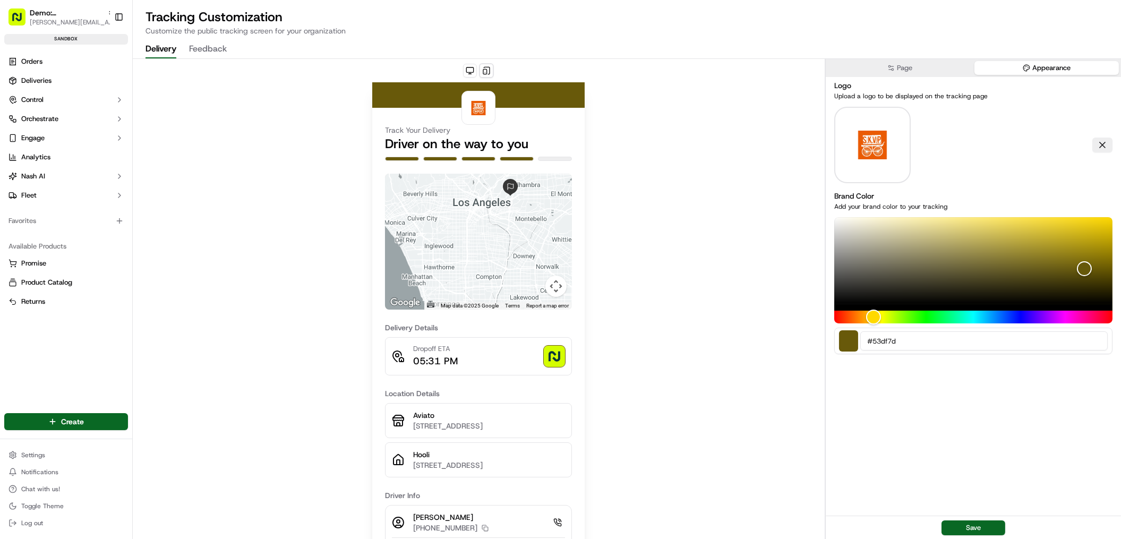
click at [1071, 68] on button "Appearance" at bounding box center [1046, 68] width 144 height 14
click at [820, 76] on div "Track Your Delivery Driver on the way to you ← Move left → Move right ↑ Move up…" at bounding box center [479, 394] width 692 height 670
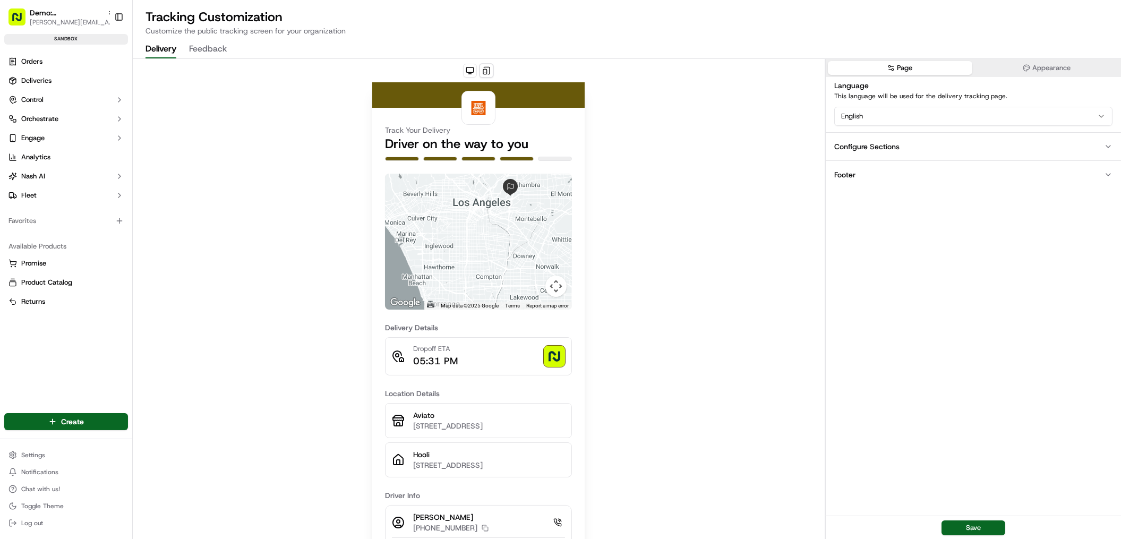
click at [908, 65] on button "Page" at bounding box center [900, 68] width 144 height 14
click at [1057, 68] on button "Appearance" at bounding box center [1046, 68] width 144 height 14
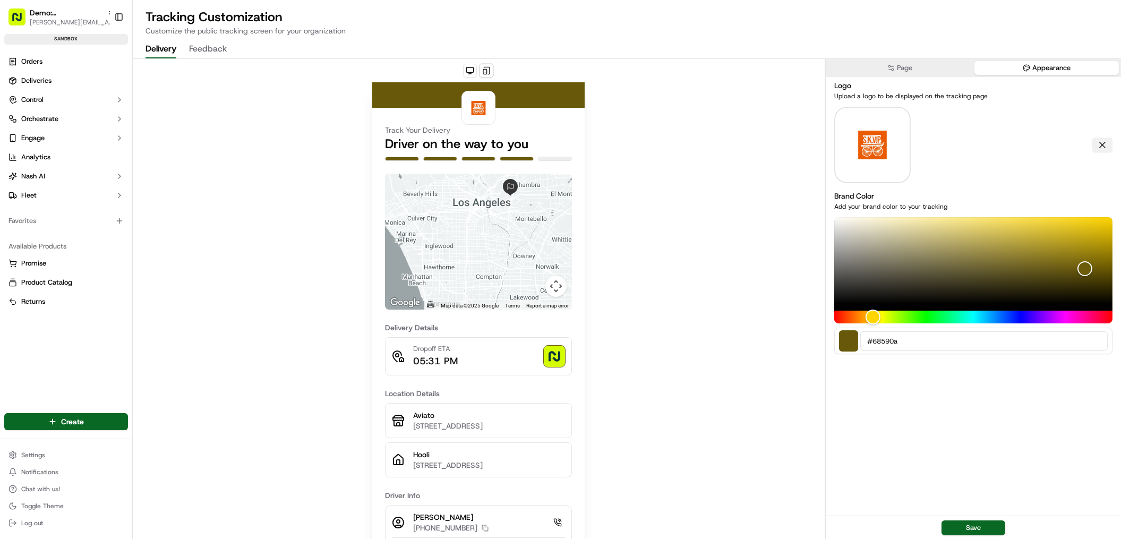
click at [1103, 143] on button at bounding box center [1102, 144] width 20 height 15
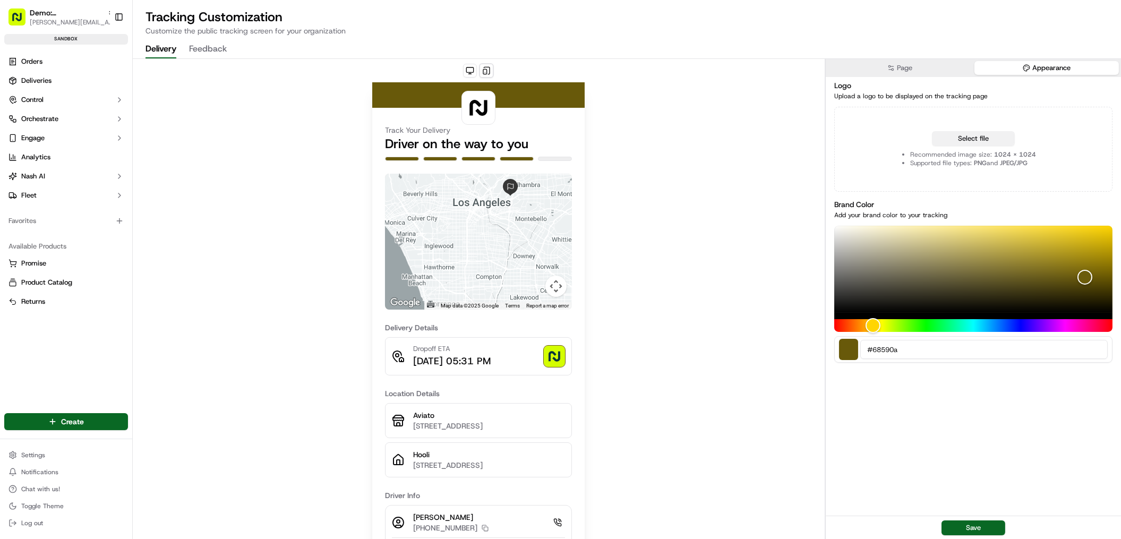
click at [994, 139] on button "Select file" at bounding box center [973, 138] width 83 height 15
click at [1083, 69] on button "Appearance" at bounding box center [1046, 68] width 144 height 14
click at [989, 138] on button "Select file" at bounding box center [973, 138] width 83 height 15
click at [1065, 64] on button "Appearance" at bounding box center [1046, 68] width 144 height 14
click at [993, 132] on button "Select file" at bounding box center [973, 138] width 83 height 15
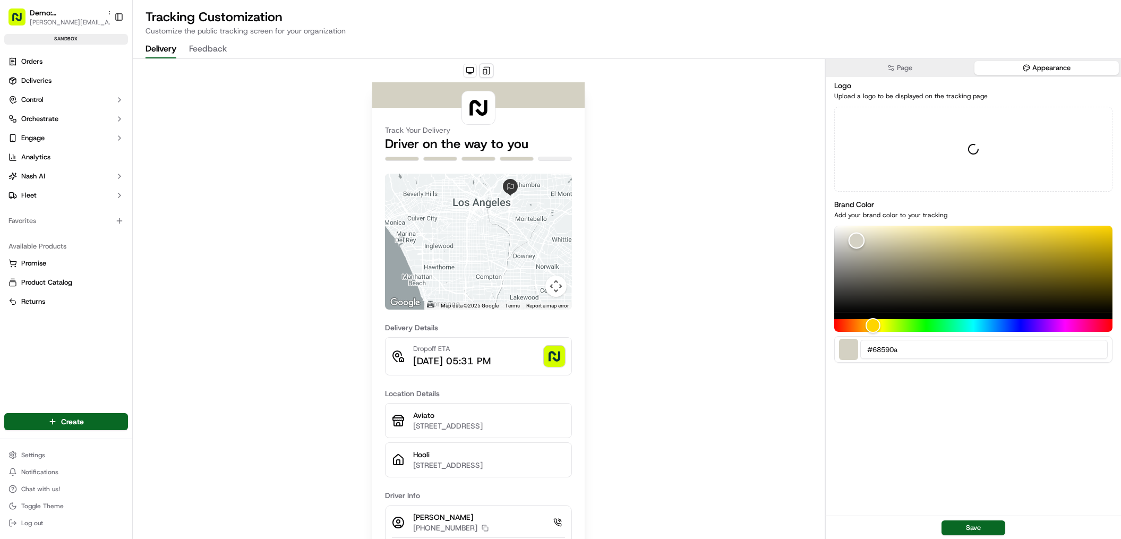
click at [856, 240] on div "Color" at bounding box center [973, 269] width 278 height 87
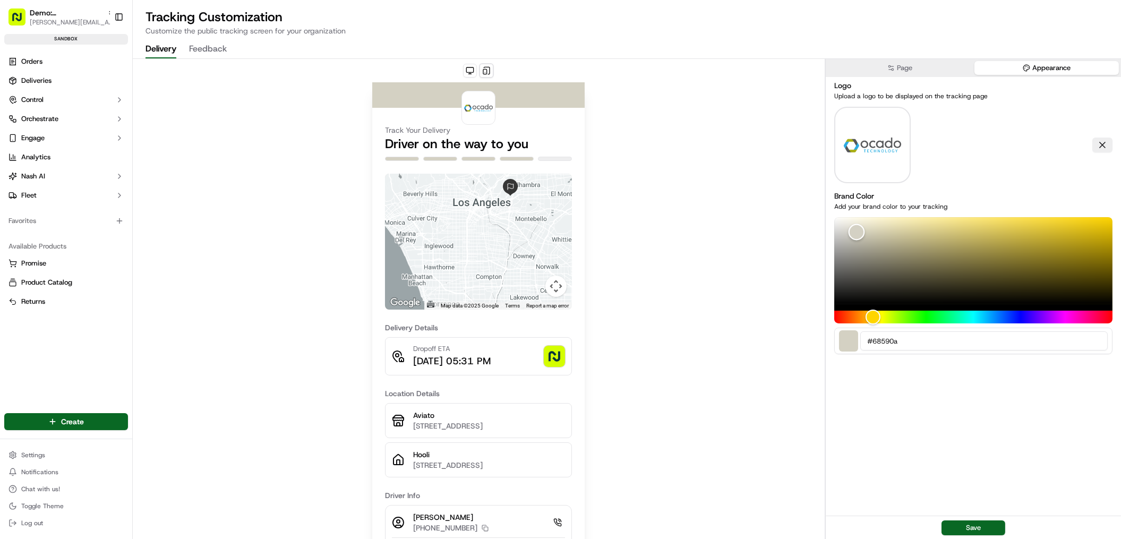
click at [845, 299] on div "Color" at bounding box center [973, 260] width 278 height 87
click at [864, 238] on div "Color" at bounding box center [973, 260] width 278 height 87
click at [924, 319] on div "Hue" at bounding box center [973, 317] width 278 height 13
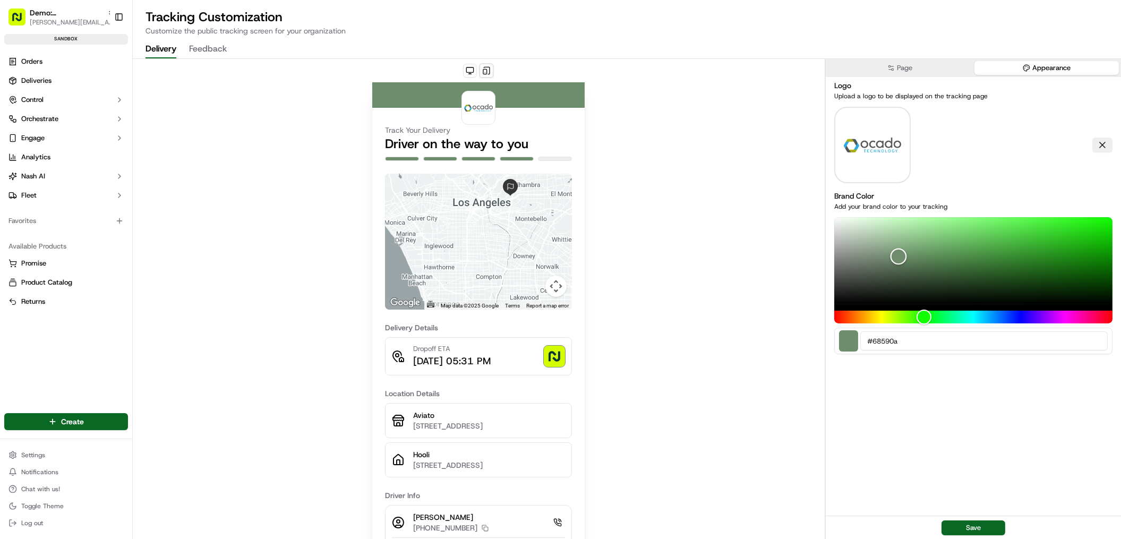
drag, startPoint x: 862, startPoint y: 240, endPoint x: 898, endPoint y: 256, distance: 39.2
click at [898, 256] on div "Color" at bounding box center [898, 256] width 16 height 16
click at [684, 148] on div "Track Your Delivery Driver on the way to you ← Move left → Move right ↑ Move up…" at bounding box center [479, 394] width 692 height 670
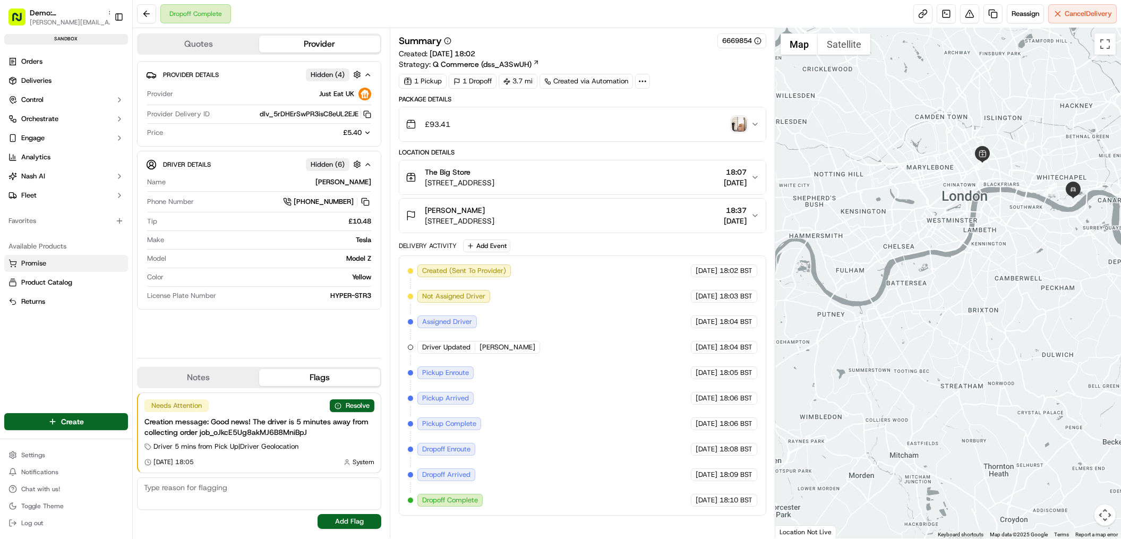
click at [55, 264] on link "Promise" at bounding box center [65, 264] width 115 height 10
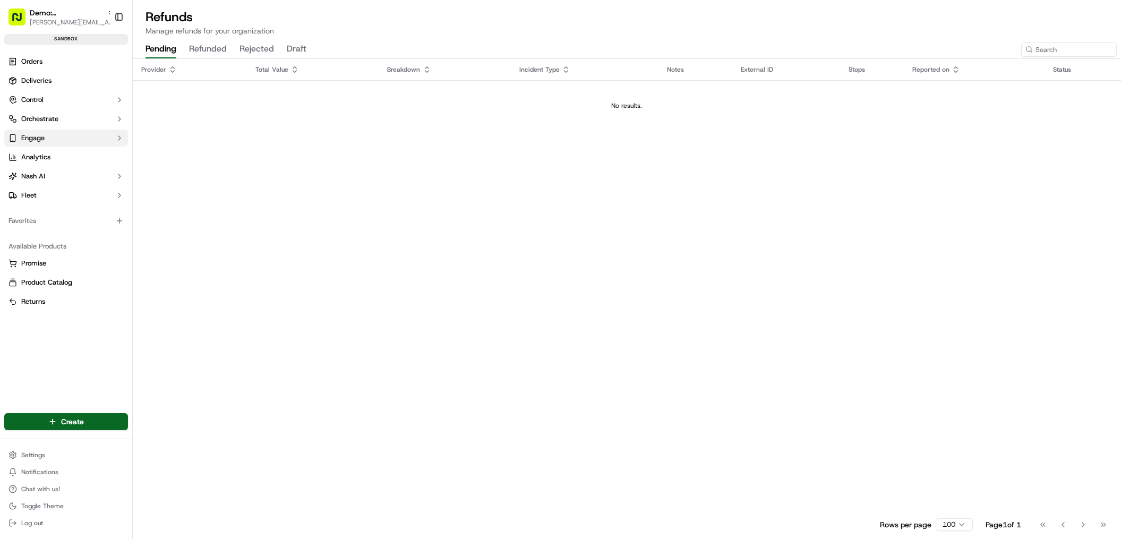
click at [47, 142] on button "Engage" at bounding box center [66, 138] width 124 height 17
click at [54, 171] on span "Notification Triggers" at bounding box center [53, 172] width 64 height 10
